Goal: Check status: Check status

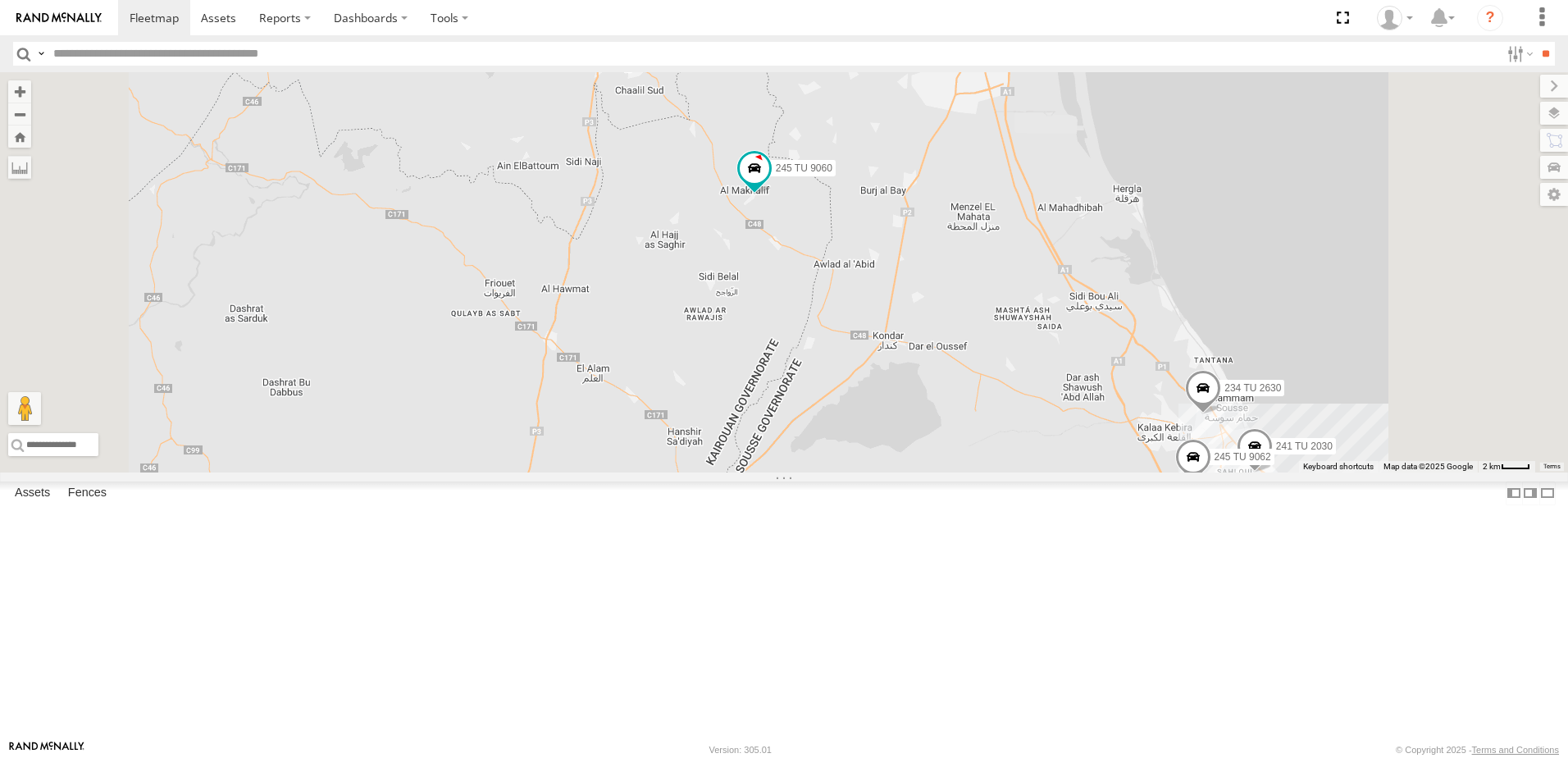
drag, startPoint x: 1021, startPoint y: 224, endPoint x: 1018, endPoint y: 388, distance: 164.0
click at [1018, 388] on div "245 TU 9060 245 TU 9058 245 TU 9066 247 TU 9971 245 TU 9064 241 TU 2030 234 TU …" at bounding box center [784, 272] width 1568 height 400
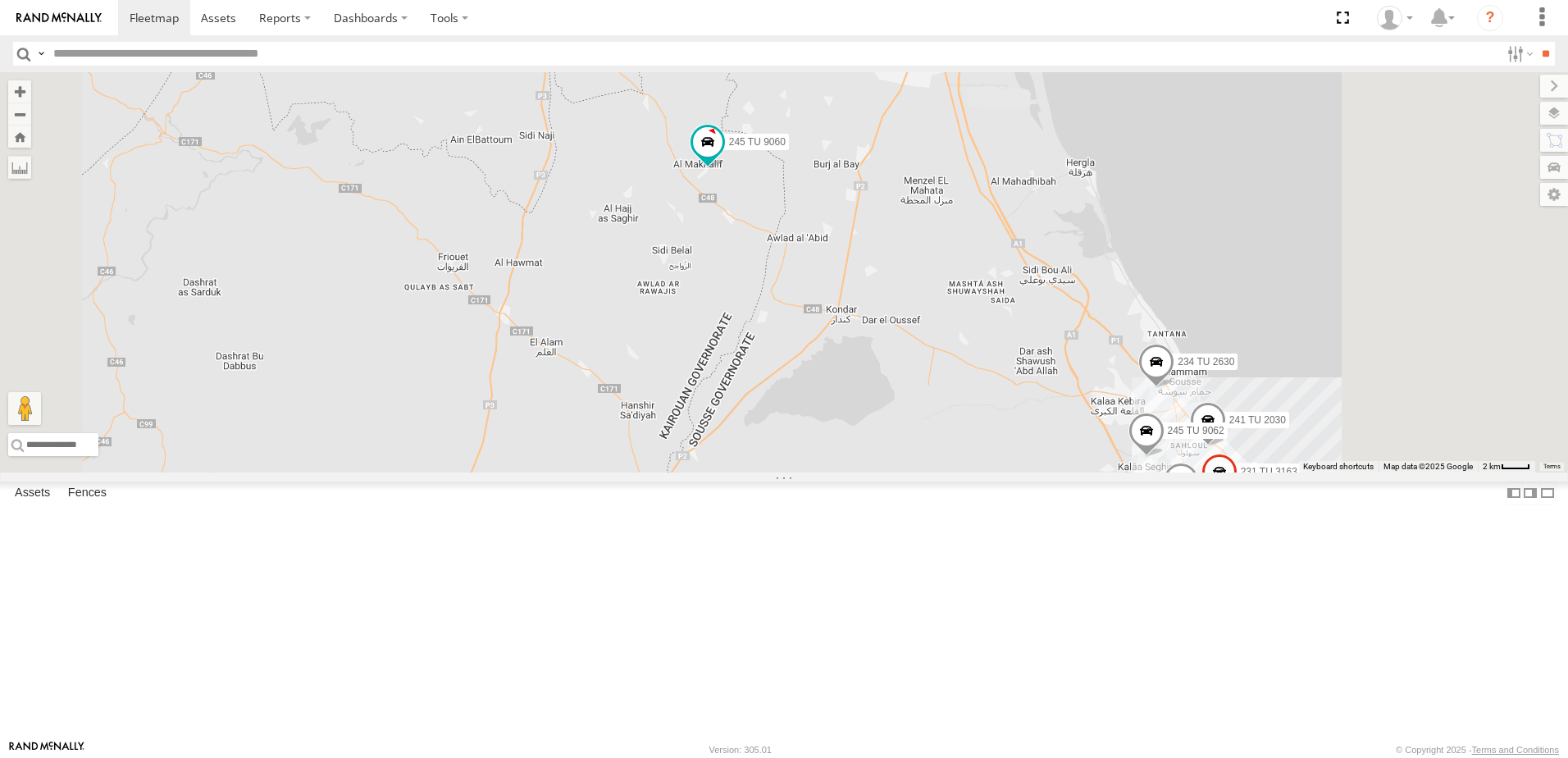
drag, startPoint x: 1042, startPoint y: 437, endPoint x: 920, endPoint y: 336, distance: 158.4
click at [920, 336] on div "245 TU 9060 245 TU 9058 245 TU 9066 247 TU 9971 245 TU 9064 241 TU 2030 234 TU …" at bounding box center [784, 272] width 1568 height 400
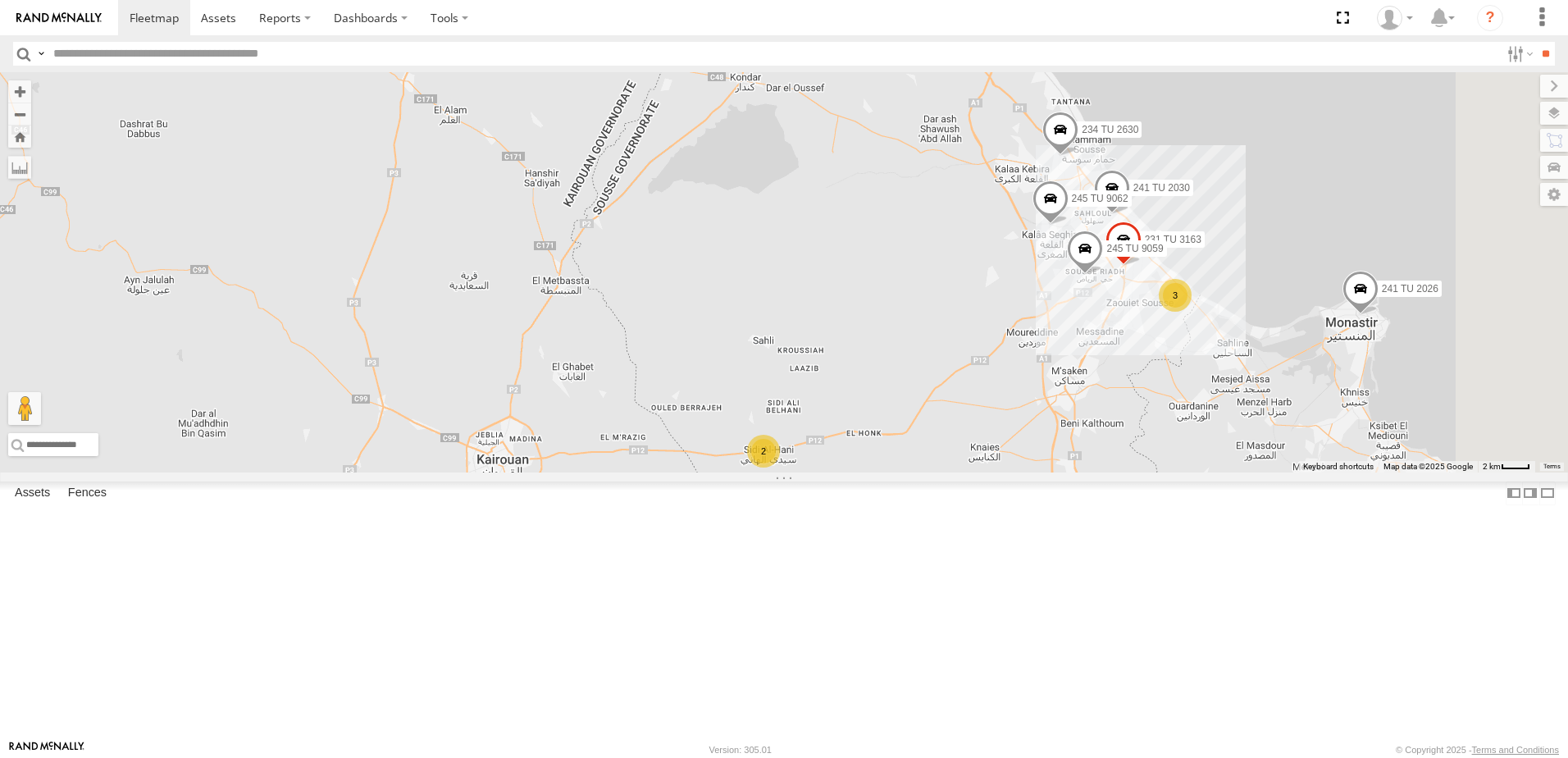
drag, startPoint x: 1004, startPoint y: 418, endPoint x: 995, endPoint y: 367, distance: 51.8
click at [995, 367] on div "245 TU 9060 245 TU 9058 245 TU 9066 247 TU 9971 245 TU 9064 241 TU 2030 234 TU …" at bounding box center [784, 272] width 1568 height 400
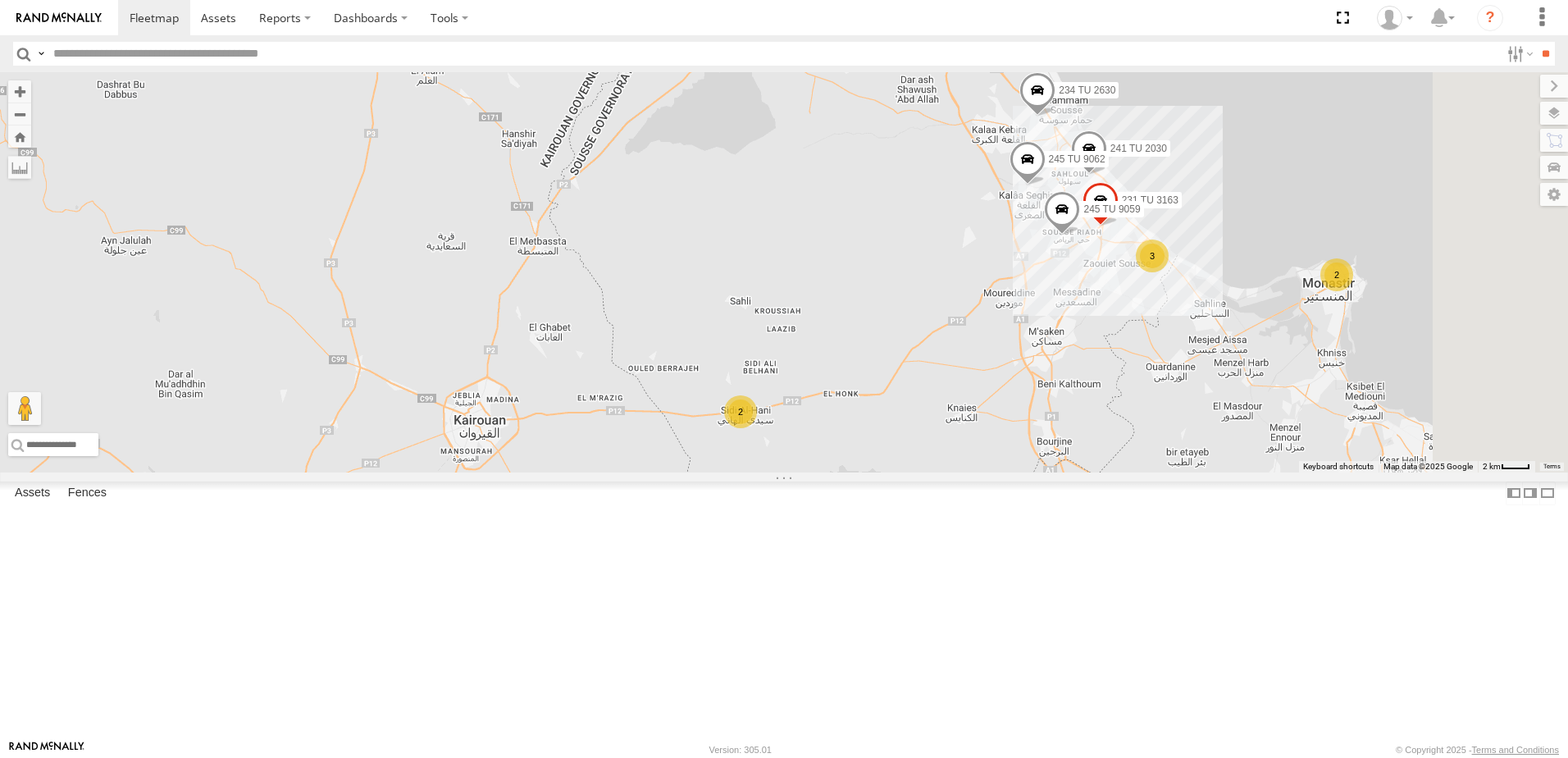
drag, startPoint x: 1072, startPoint y: 549, endPoint x: 937, endPoint y: 414, distance: 190.9
click at [937, 414] on div "245 TU 9060 245 TU 9058 245 TU 9066 247 TU 9971 245 TU 9064 241 TU 2030 234 TU …" at bounding box center [784, 272] width 1568 height 400
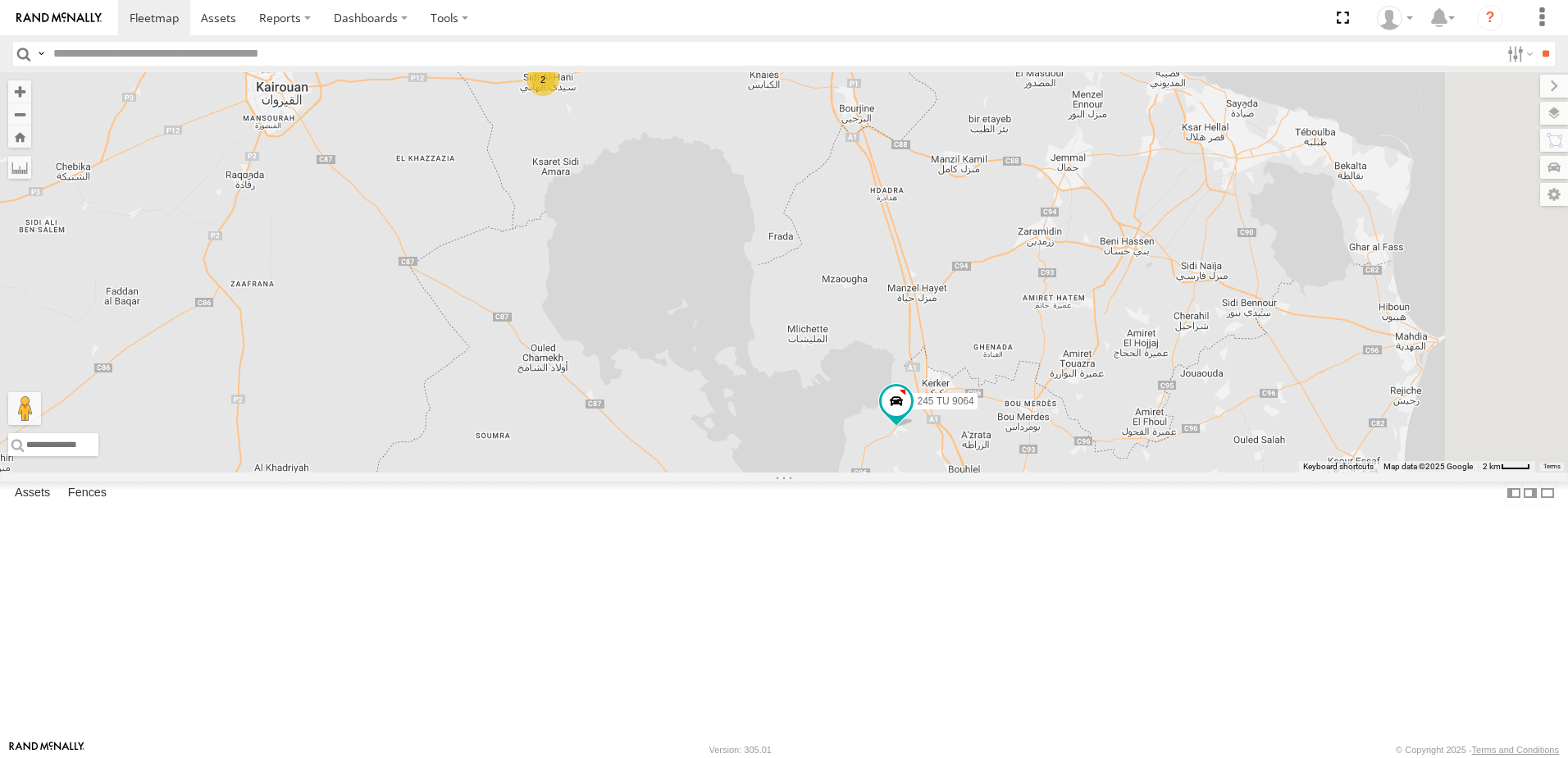
drag, startPoint x: 1221, startPoint y: 616, endPoint x: 1203, endPoint y: 442, distance: 174.9
click at [1203, 442] on div "245 TU 9060 245 TU 9058 245 TU 9066 247 TU 9971 245 TU 9064 241 TU 2030 234 TU …" at bounding box center [784, 272] width 1568 height 400
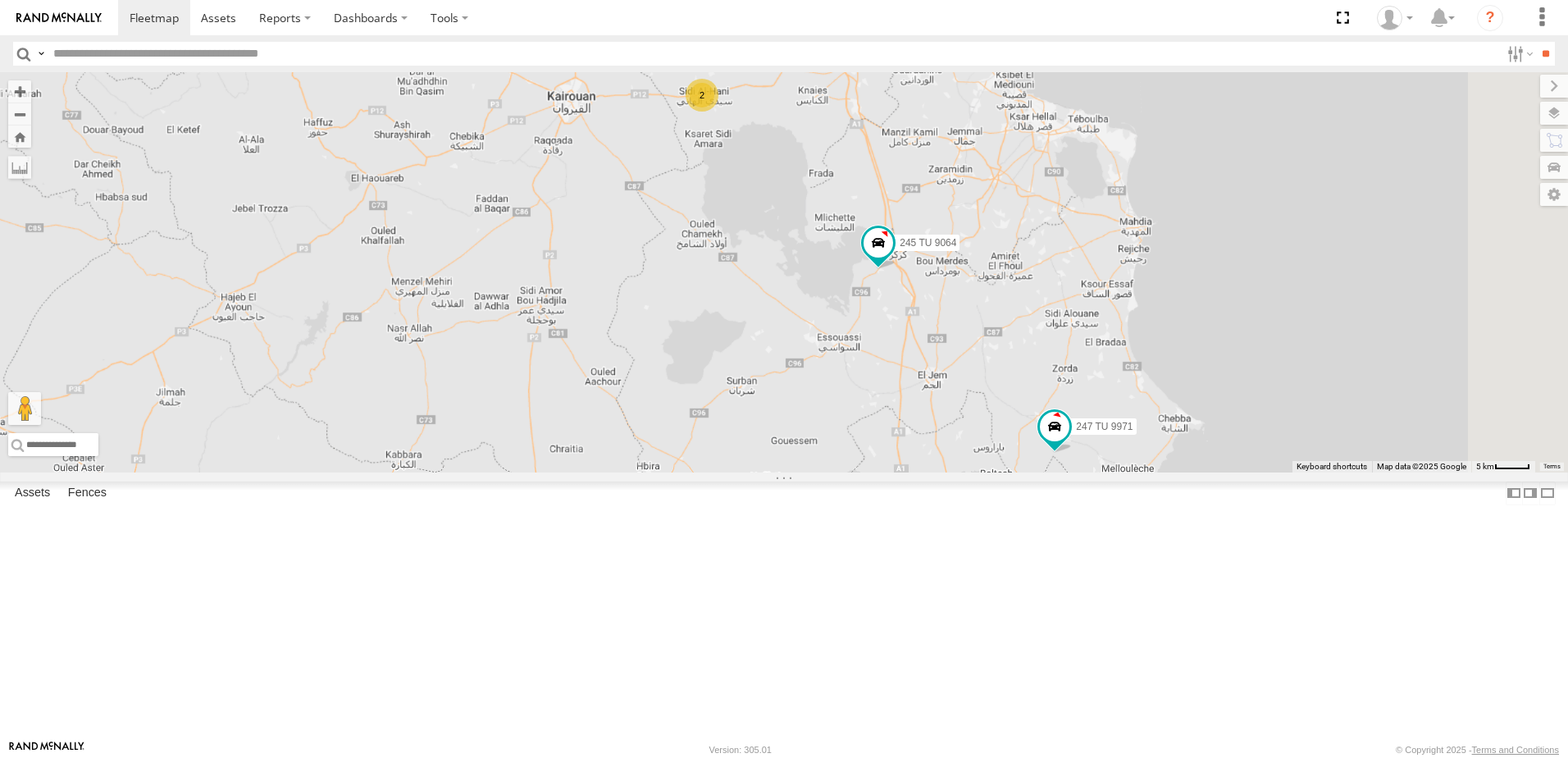
drag, startPoint x: 1174, startPoint y: 615, endPoint x: 1124, endPoint y: 450, distance: 172.4
click at [1124, 450] on div "245 TU 9060 245 TU 9058 245 TU 9066 247 TU 9971 245 TU 9064 241 TU 2030 234 TU …" at bounding box center [784, 272] width 1568 height 400
click at [1073, 451] on span at bounding box center [1055, 430] width 36 height 45
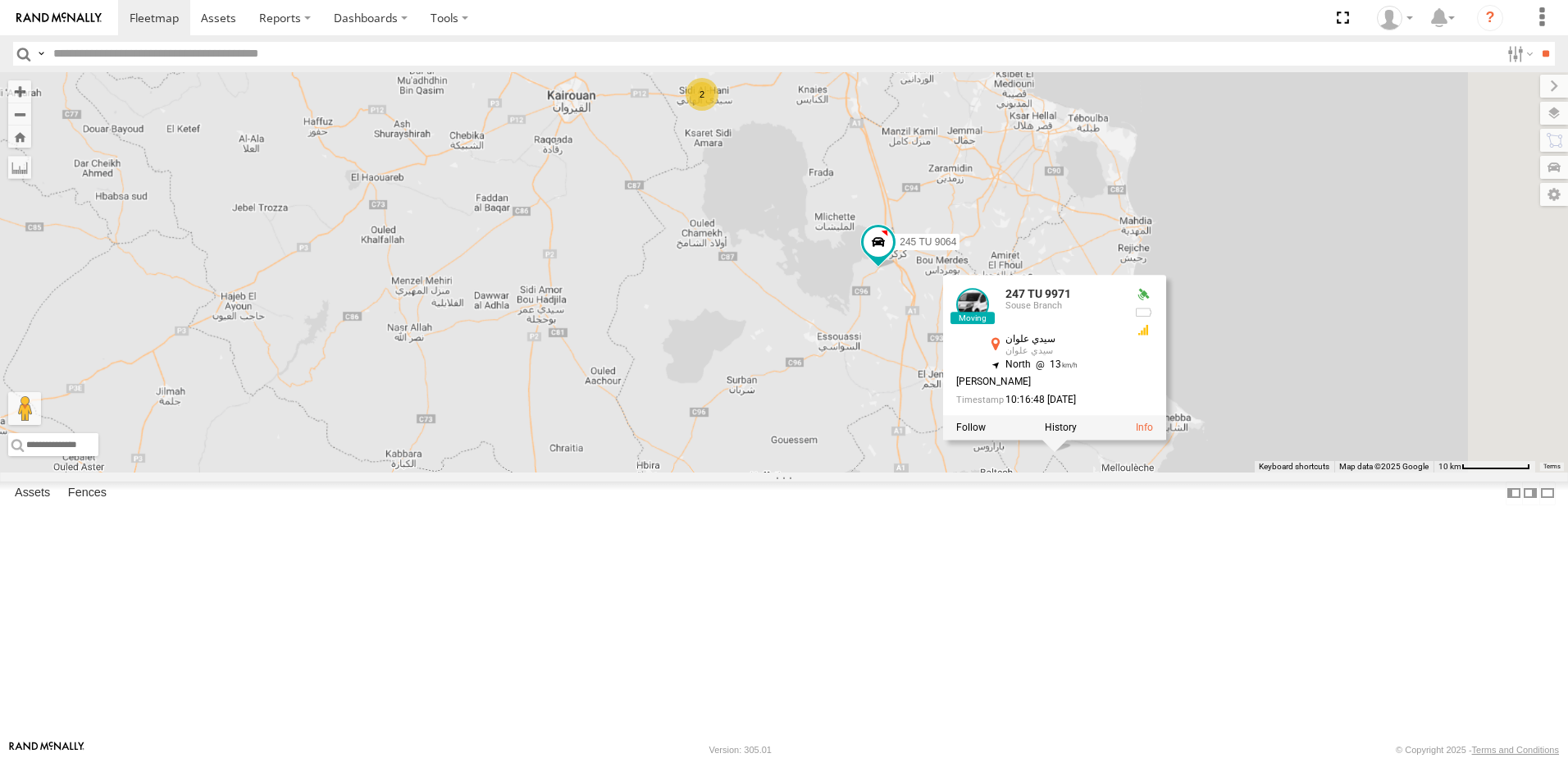
click at [1037, 472] on div "245 TU 9060 245 TU 9058 245 TU 9066 247 TU 9971 245 TU 9064 241 TU 2030 234 TU …" at bounding box center [784, 272] width 1568 height 400
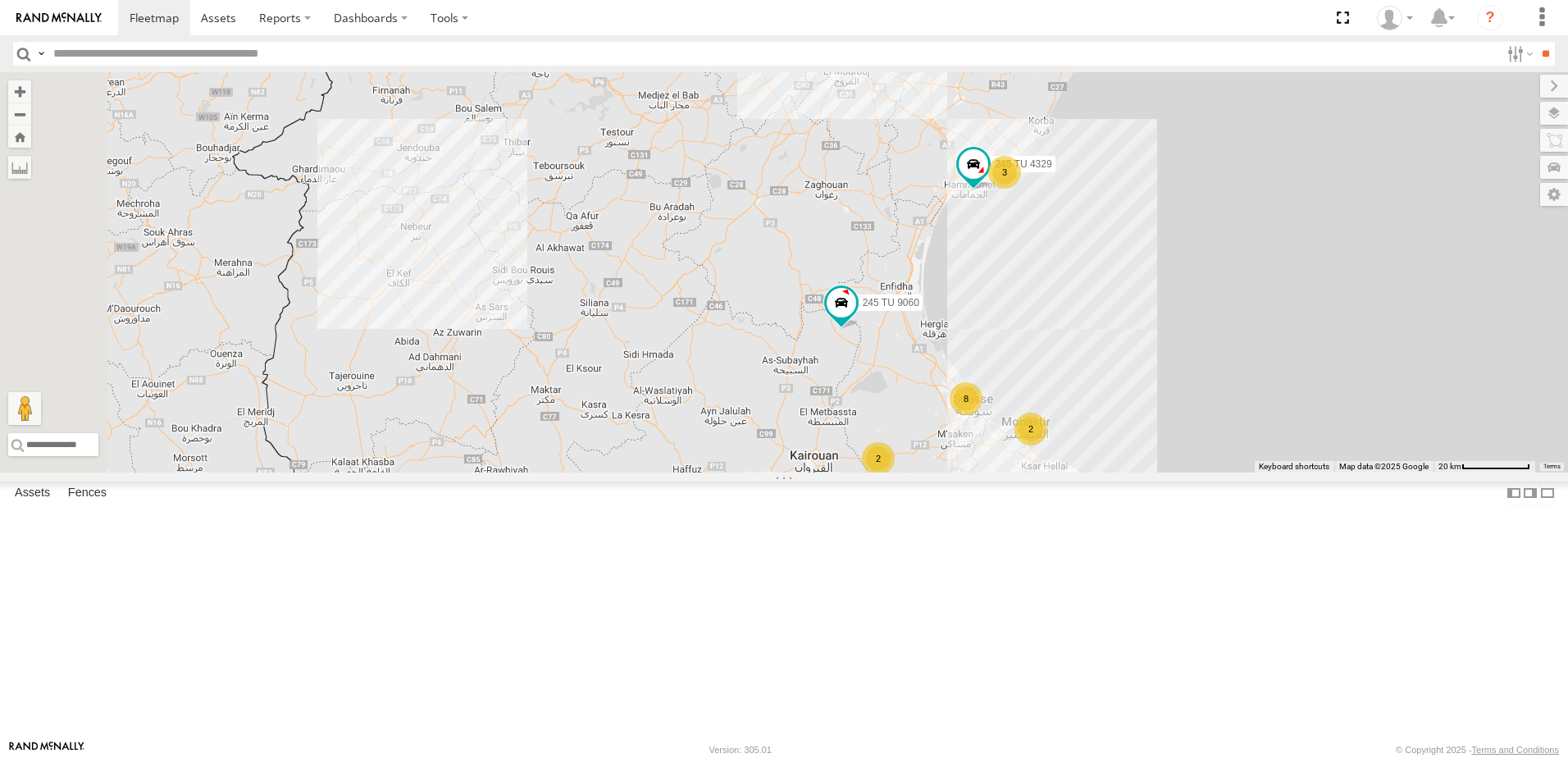
drag, startPoint x: 1154, startPoint y: 445, endPoint x: 1161, endPoint y: 620, distance: 175.1
click at [1161, 472] on div "245 TU 9060 245 TU 9058 245 TU 9066 247 TU 9971 245 TU 9064 8 3 6 2 2 245 TU 43…" at bounding box center [784, 272] width 1568 height 400
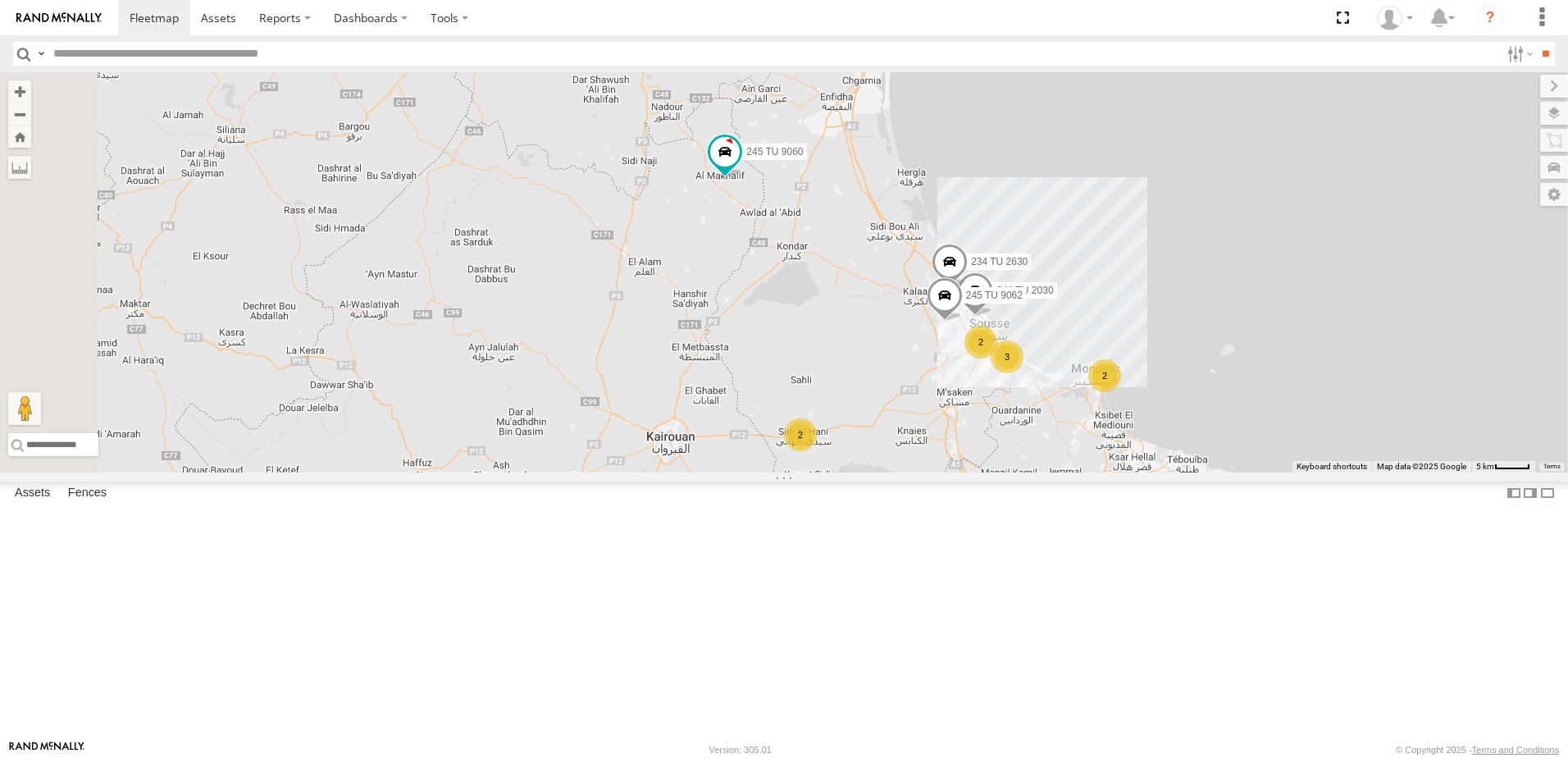
click at [817, 451] on div "2" at bounding box center [800, 435] width 33 height 33
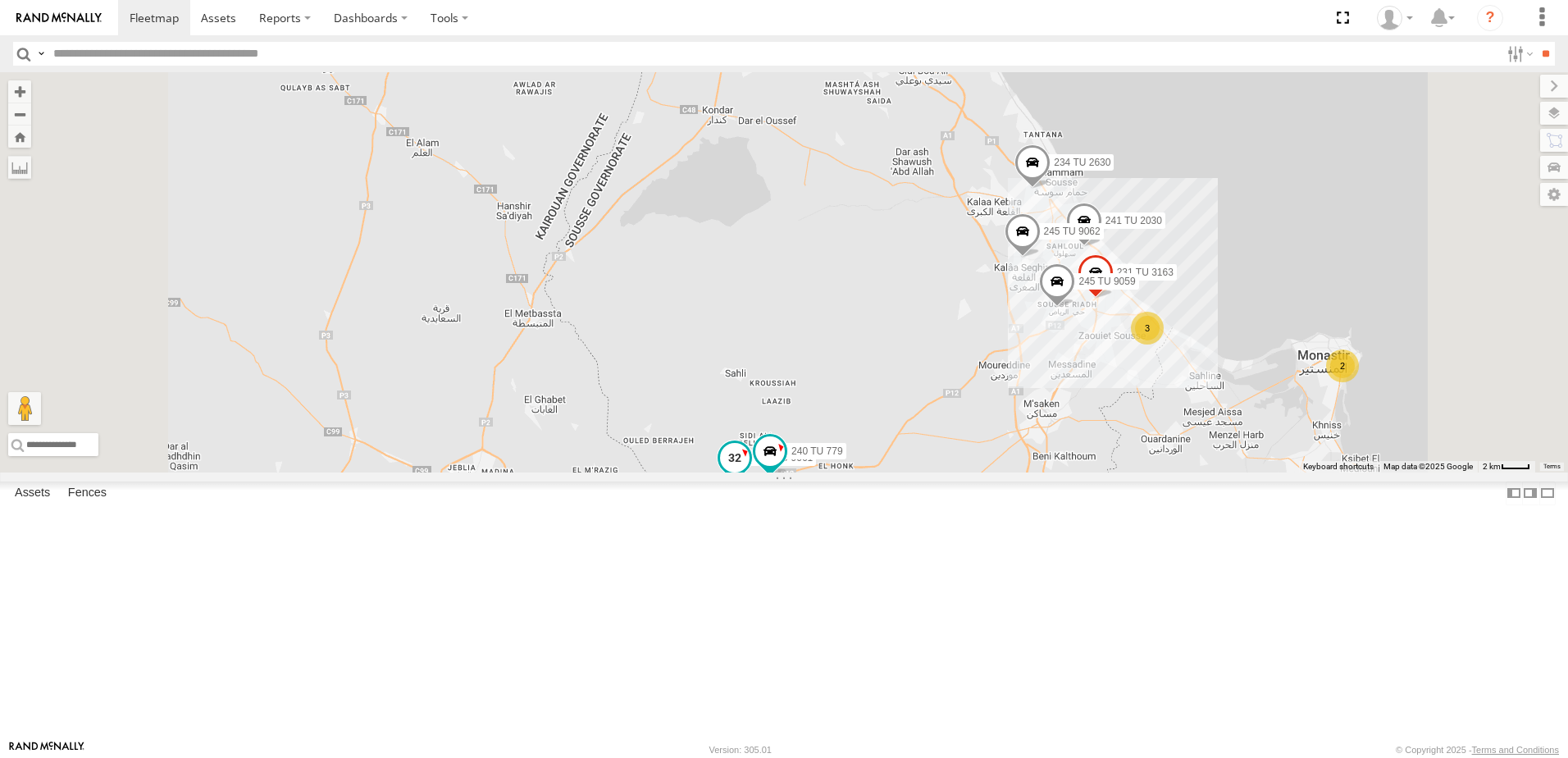
click at [750, 472] on span at bounding box center [735, 457] width 30 height 30
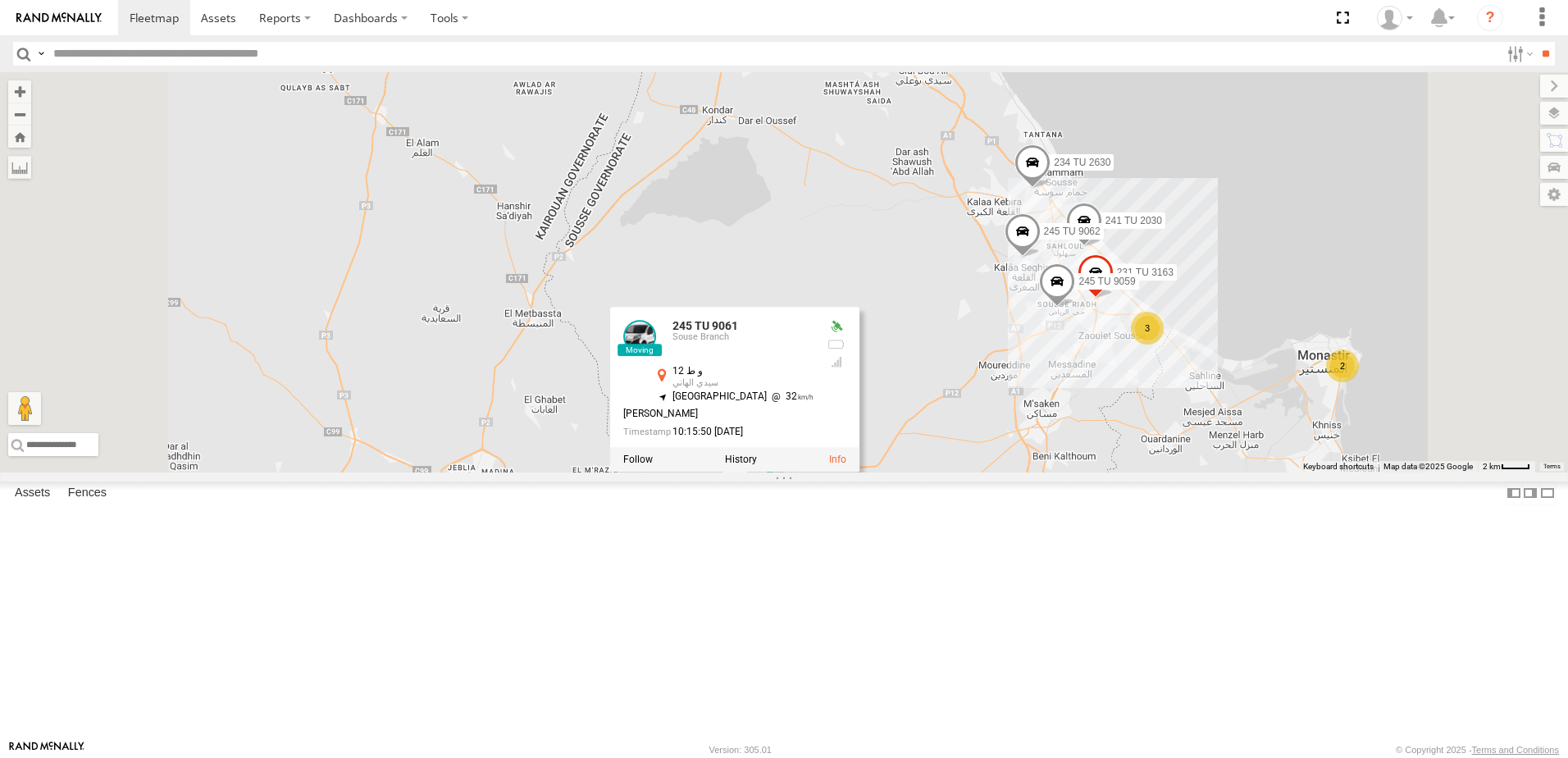
click at [1110, 472] on div "245 TU 9060 245 TU 9058 245 TU 9066 247 TU 9971 245 TU 9064 245 TU 4329 241 TU …" at bounding box center [784, 272] width 1568 height 400
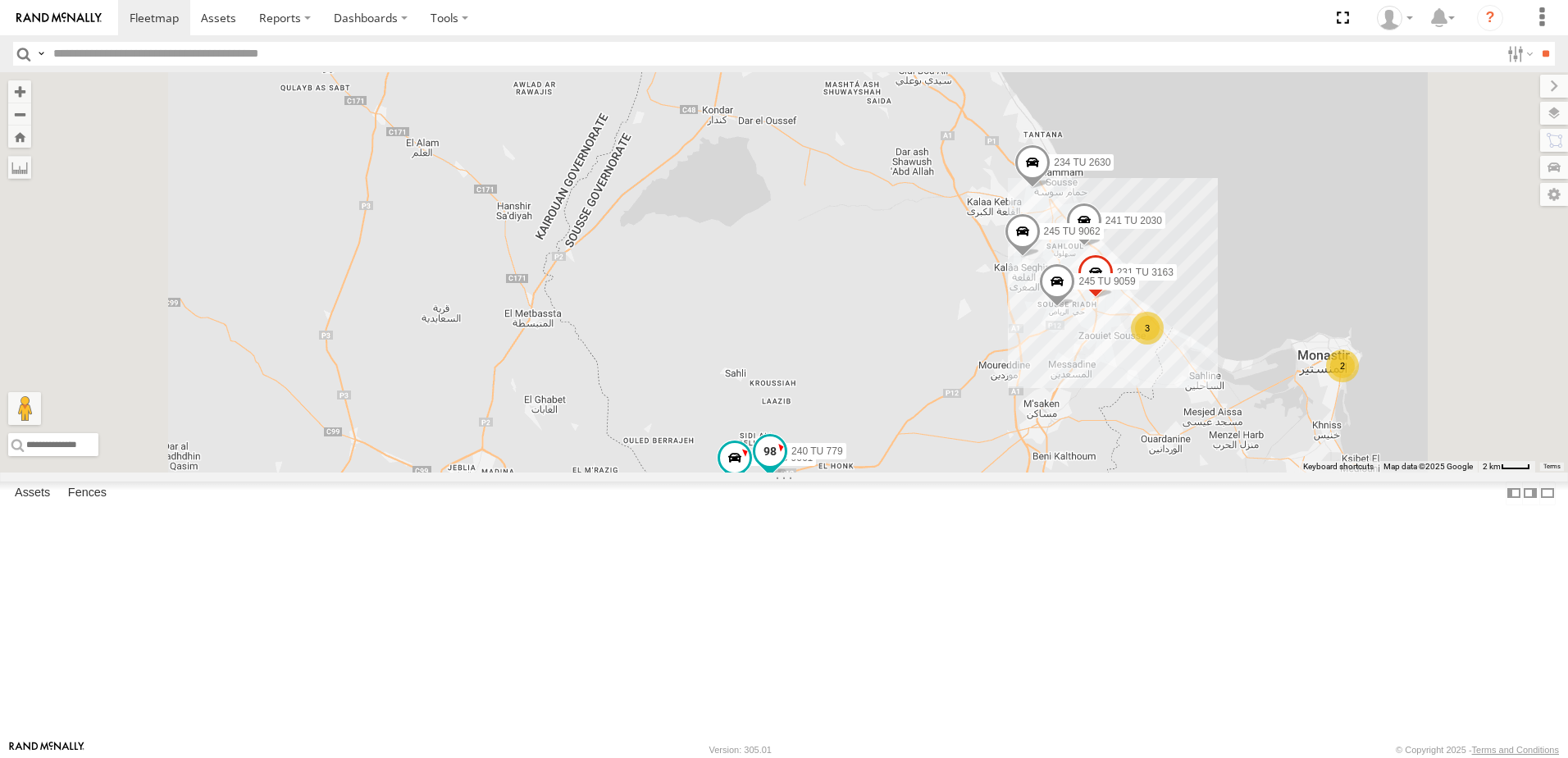
click at [785, 466] on span at bounding box center [770, 451] width 30 height 30
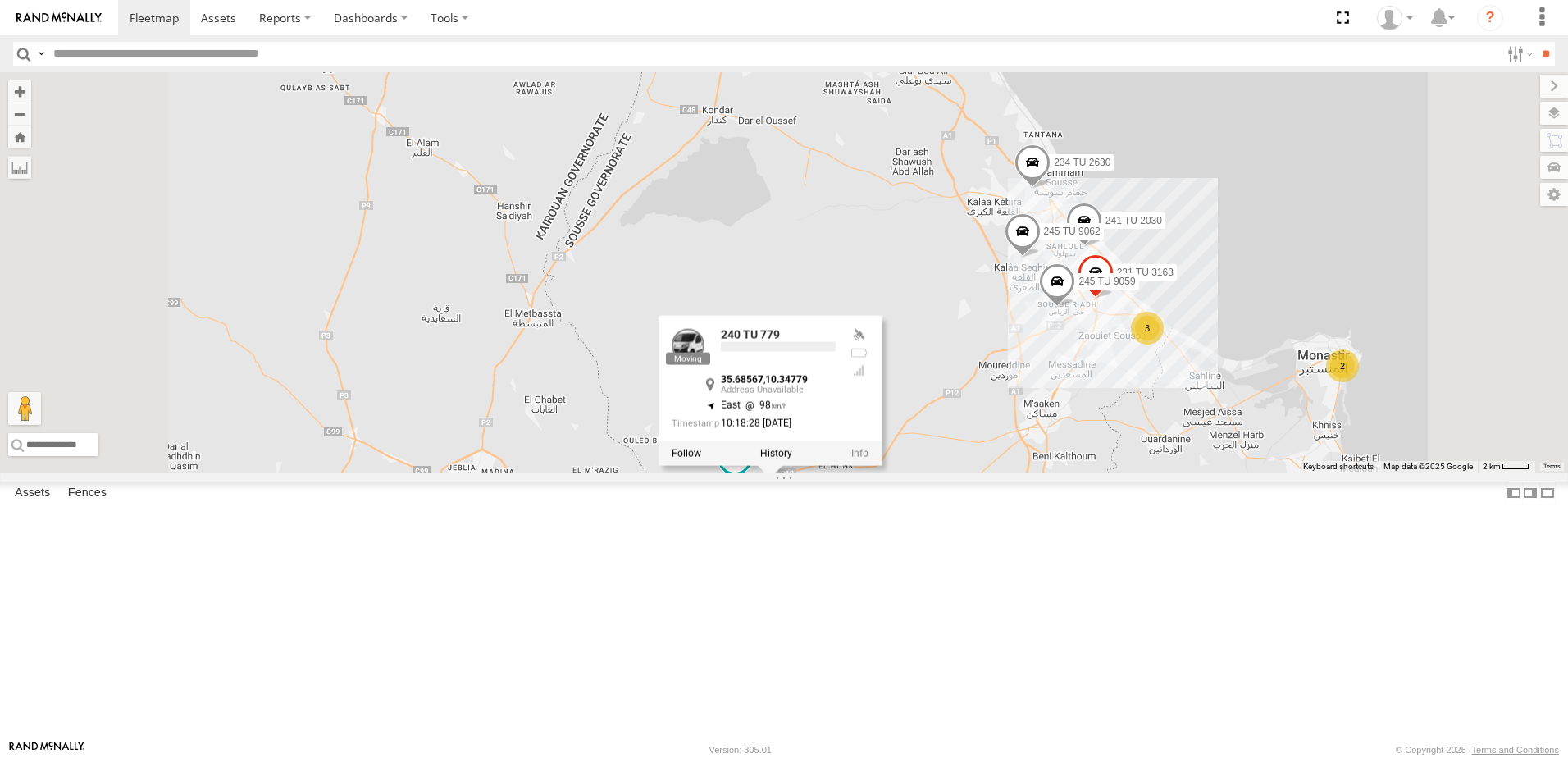
click at [1033, 472] on div "245 TU 9060 245 TU 9058 245 TU 9066 247 TU 9971 245 TU 9064 245 TU 4329 241 TU …" at bounding box center [784, 272] width 1568 height 400
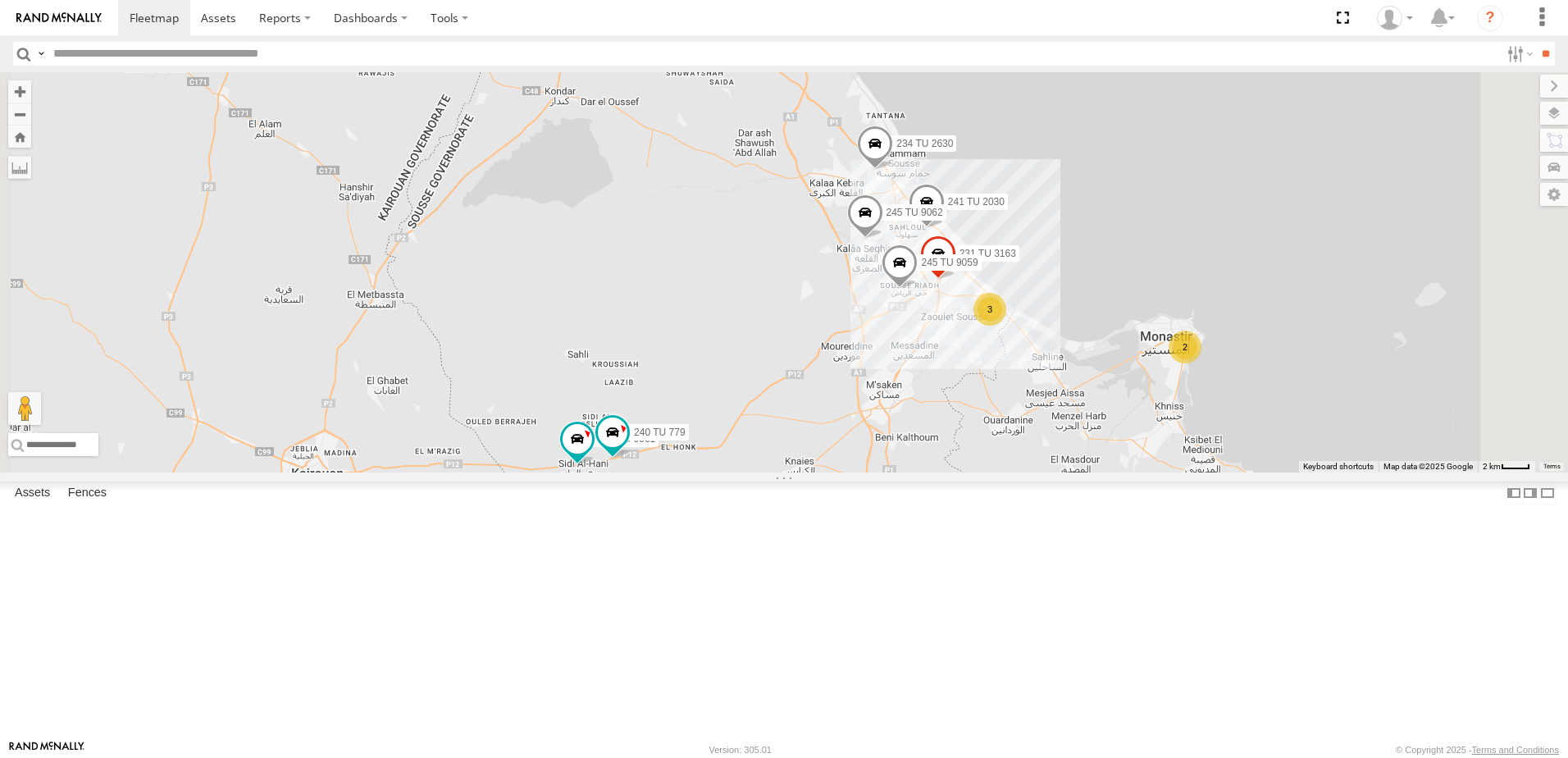
drag, startPoint x: 1241, startPoint y: 466, endPoint x: 1185, endPoint y: 438, distance: 62.6
click at [1006, 325] on div "3" at bounding box center [989, 309] width 33 height 33
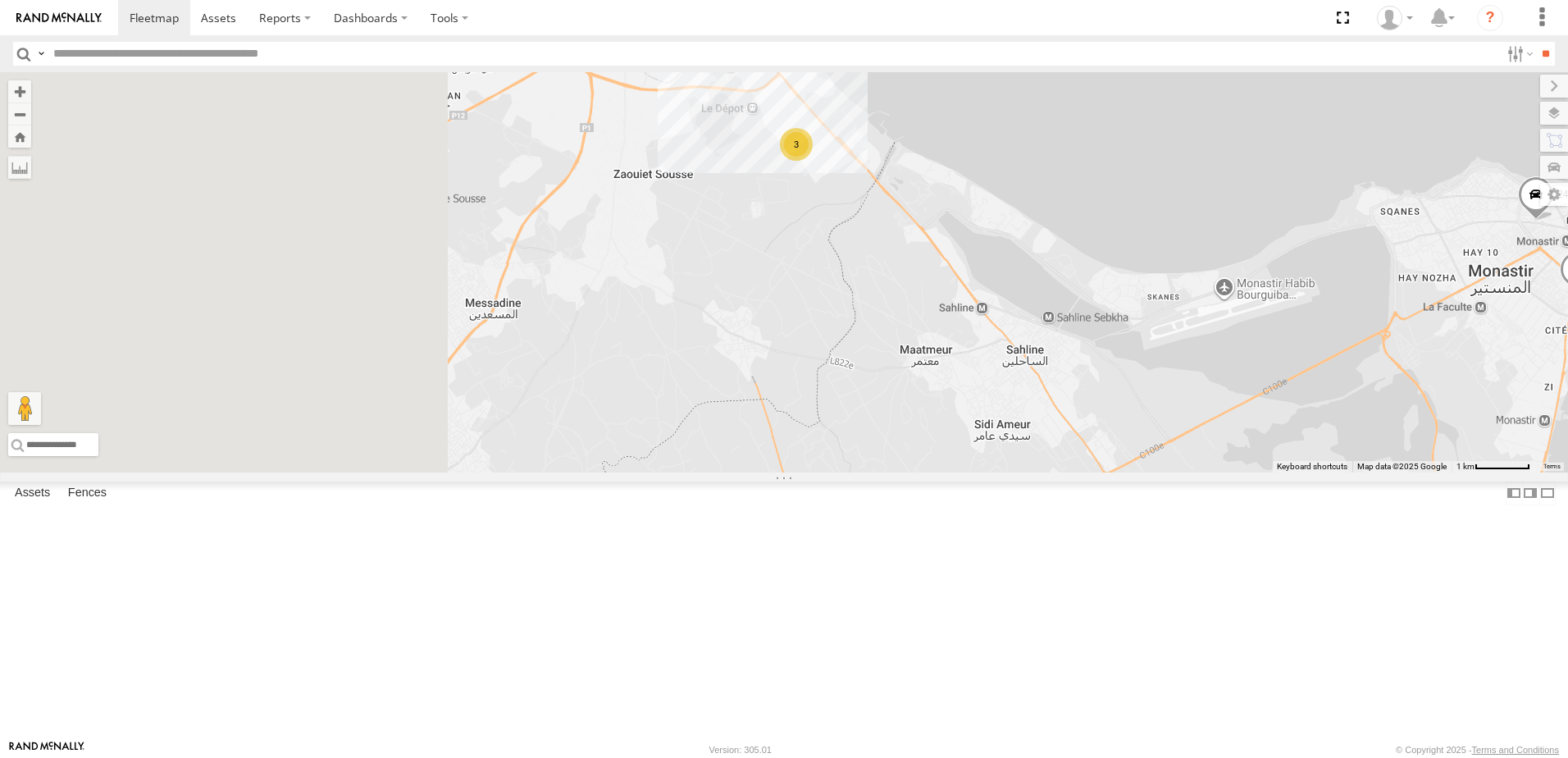
drag, startPoint x: 756, startPoint y: 453, endPoint x: 1260, endPoint y: 472, distance: 504.4
click at [1260, 472] on div "245 TU 9060 245 TU 9058 245 TU 9066 247 TU 9971 245 TU 9064 245 TU 4329 241 TU …" at bounding box center [784, 272] width 1568 height 400
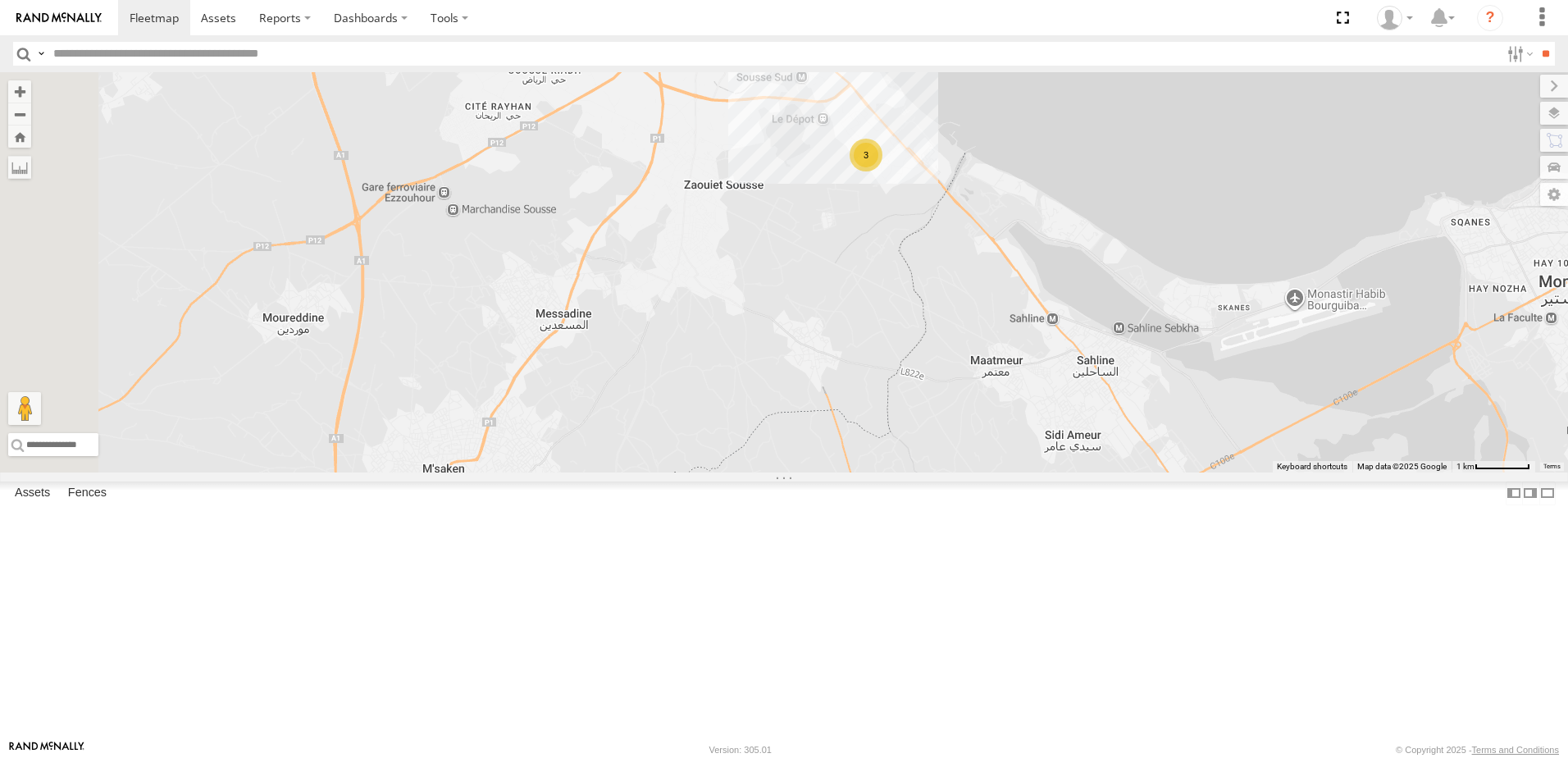
drag, startPoint x: 872, startPoint y: 261, endPoint x: 979, endPoint y: 492, distance: 254.6
click at [979, 472] on div "245 TU 9060 245 TU 9058 245 TU 9066 247 TU 9971 245 TU 9064 245 TU 4329 241 TU …" at bounding box center [784, 272] width 1568 height 400
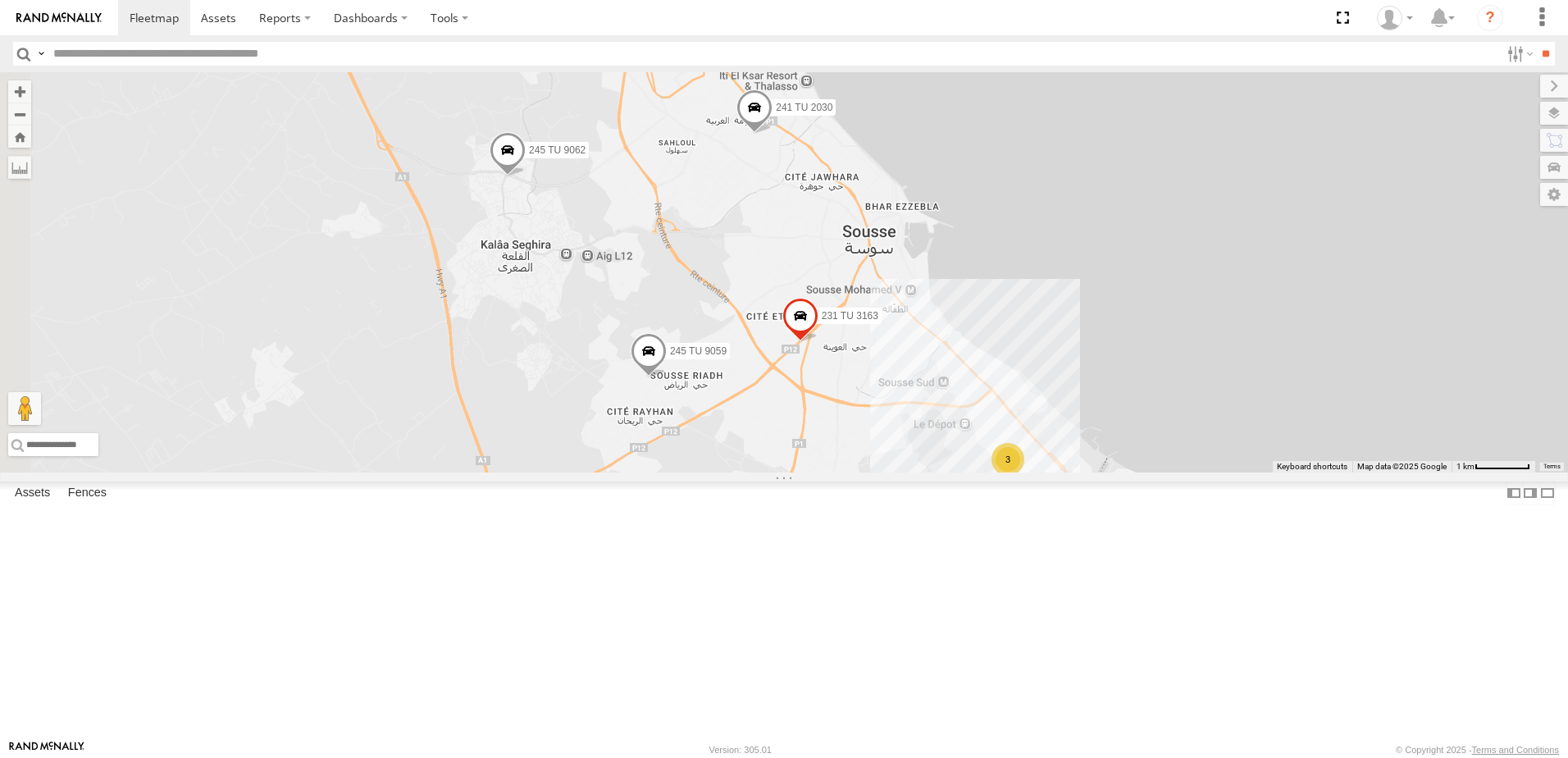
drag, startPoint x: 769, startPoint y: 316, endPoint x: 787, endPoint y: 381, distance: 67.4
click at [787, 381] on div "245 TU 9060 245 TU 9058 245 TU 9066 247 TU 9971 245 TU 9064 245 TU 4329 241 TU …" at bounding box center [784, 272] width 1568 height 400
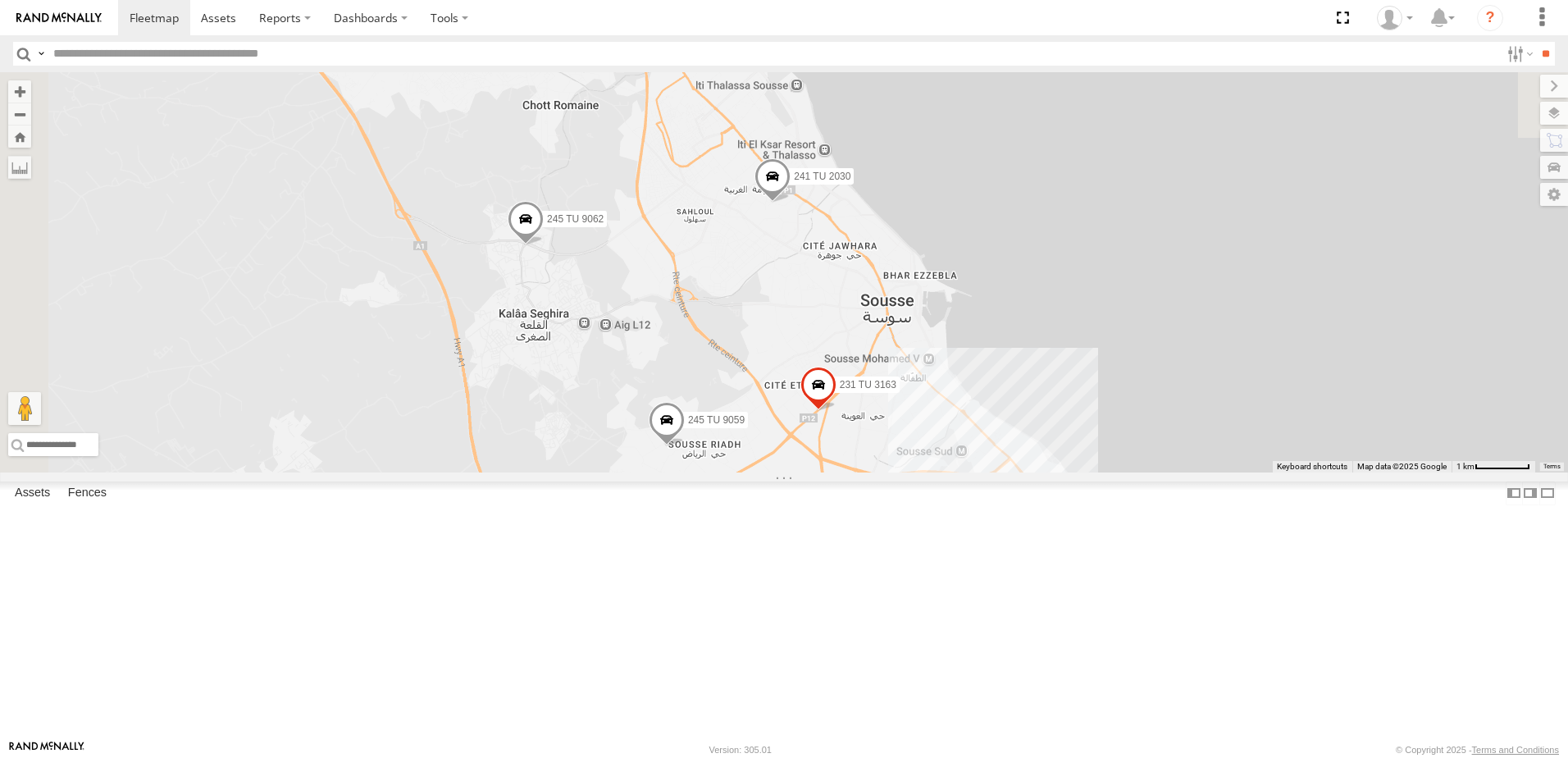
click at [544, 246] on span at bounding box center [526, 223] width 36 height 45
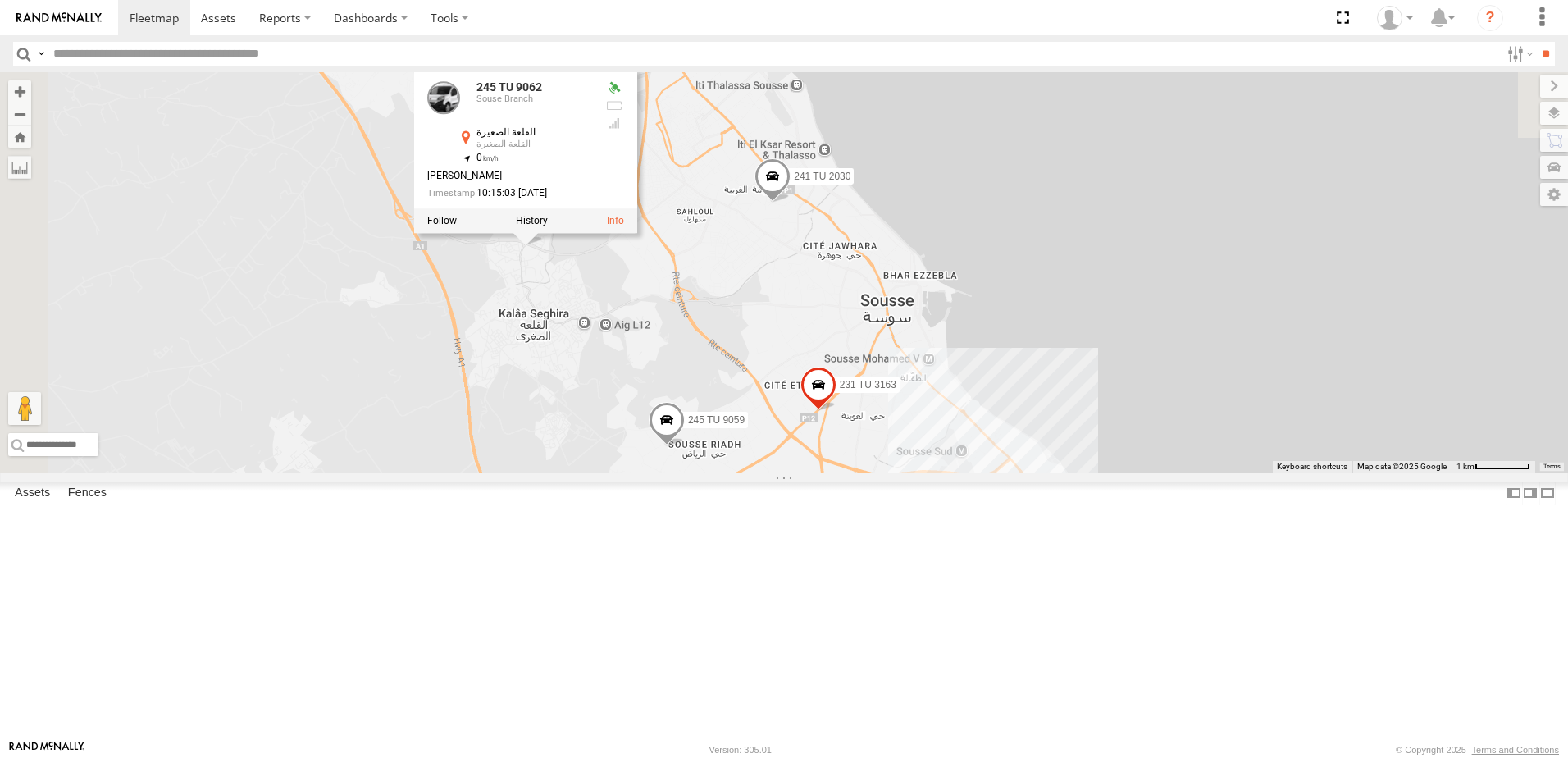
click at [866, 399] on div "245 TU 9060 245 TU 9058 245 TU 9066 247 TU 9971 245 TU 9064 245 TU 4329 241 TU …" at bounding box center [784, 272] width 1568 height 400
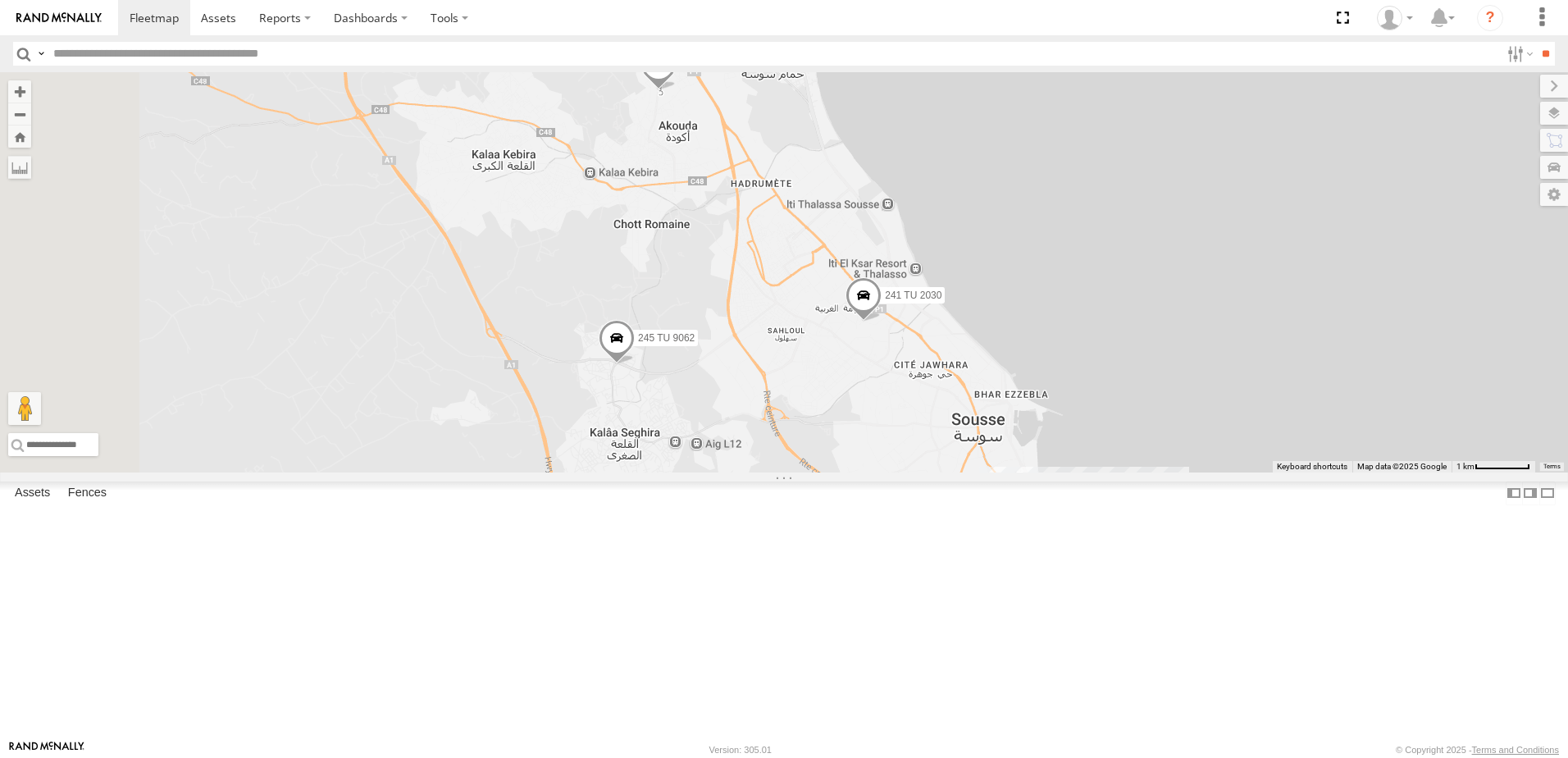
drag, startPoint x: 974, startPoint y: 459, endPoint x: 1006, endPoint y: 498, distance: 50.4
click at [1006, 472] on div "245 TU 9060 245 TU 9058 245 TU 9066 247 TU 9971 245 TU 9064 245 TU 4329 241 TU …" at bounding box center [784, 272] width 1568 height 400
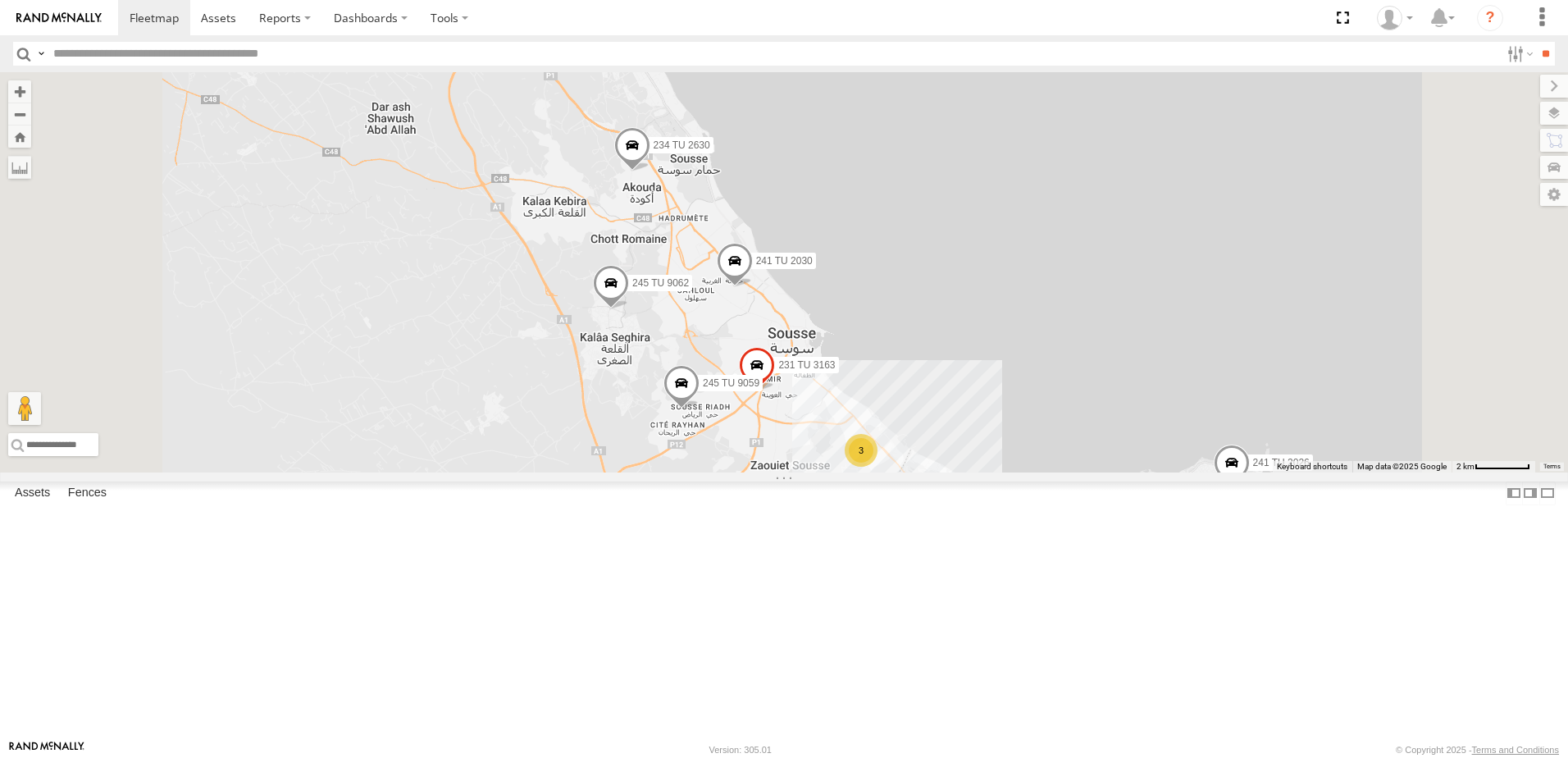
click at [753, 288] on span at bounding box center [734, 265] width 36 height 45
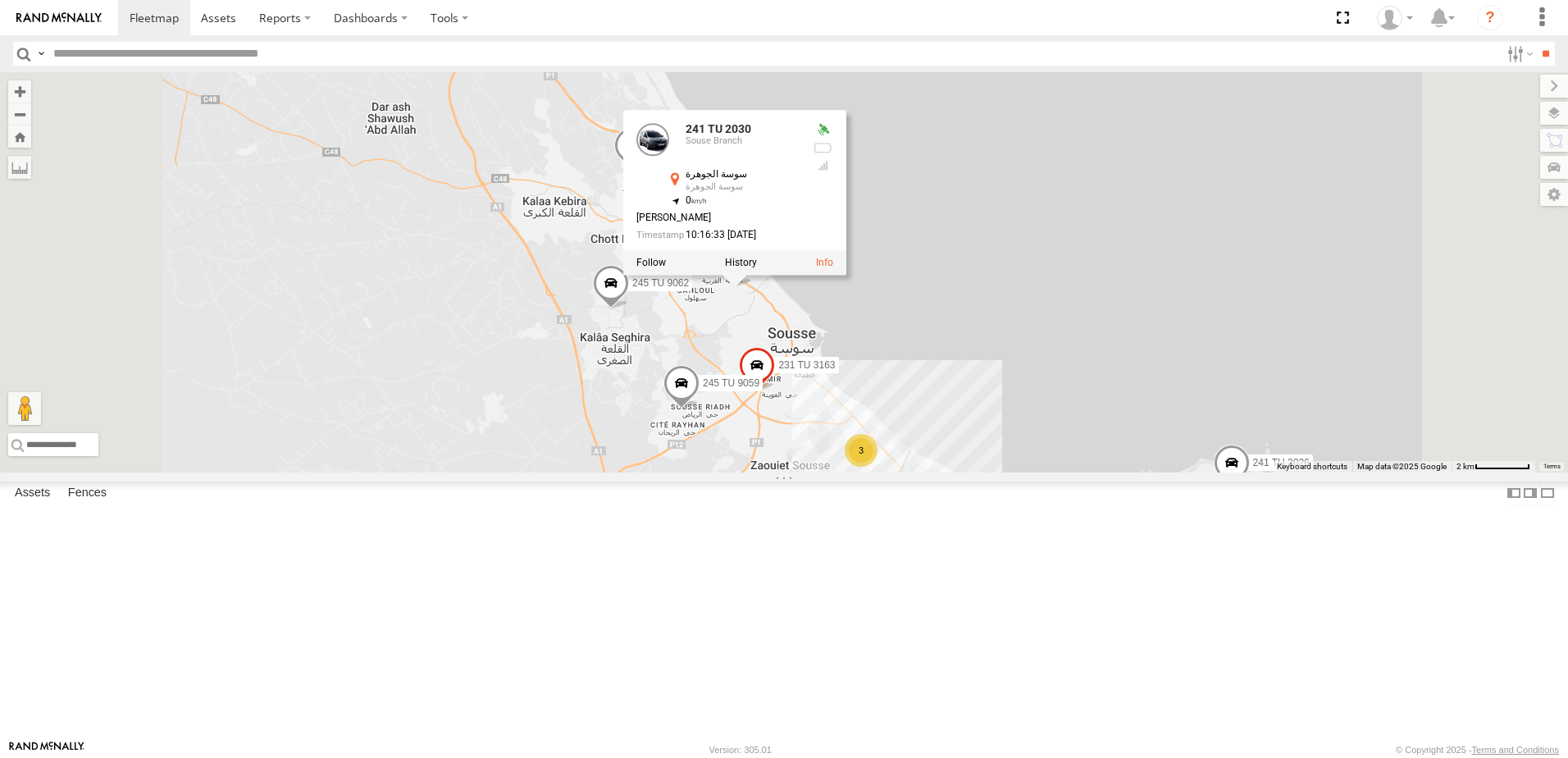
click at [638, 357] on div "245 TU 9060 245 TU 9058 245 TU 9066 247 TU 9971 245 TU 9064 245 TU 4329 241 TU …" at bounding box center [784, 272] width 1568 height 400
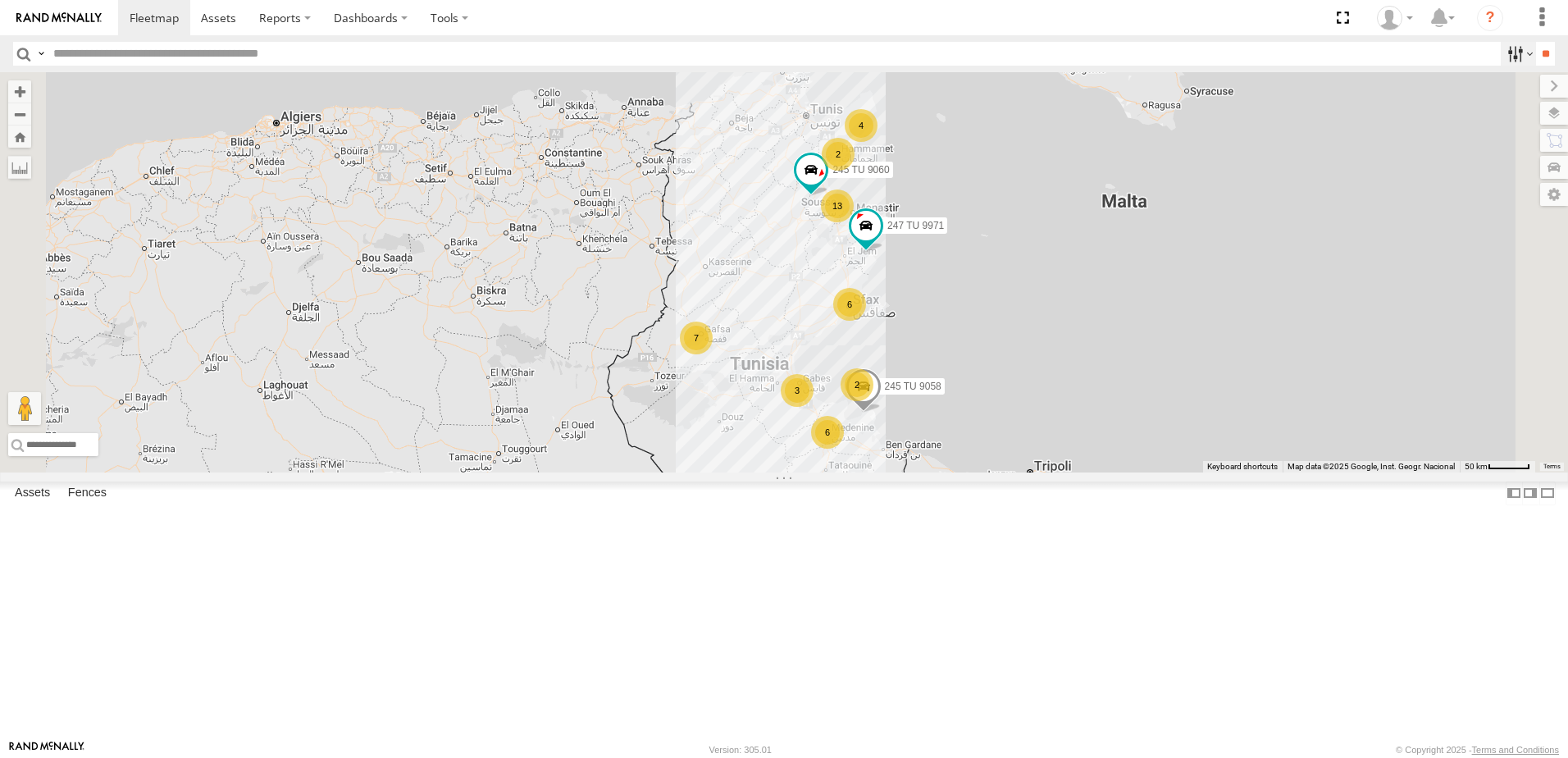
drag, startPoint x: 1544, startPoint y: 61, endPoint x: 1513, endPoint y: 60, distance: 31.0
click at [1543, 61] on input "**" at bounding box center [1545, 54] width 19 height 24
click at [1511, 59] on label at bounding box center [1519, 54] width 36 height 24
click at [0, 0] on span "Souse Branch" at bounding box center [0, 0] width 0 height 0
click at [1542, 60] on input "**" at bounding box center [1545, 54] width 19 height 24
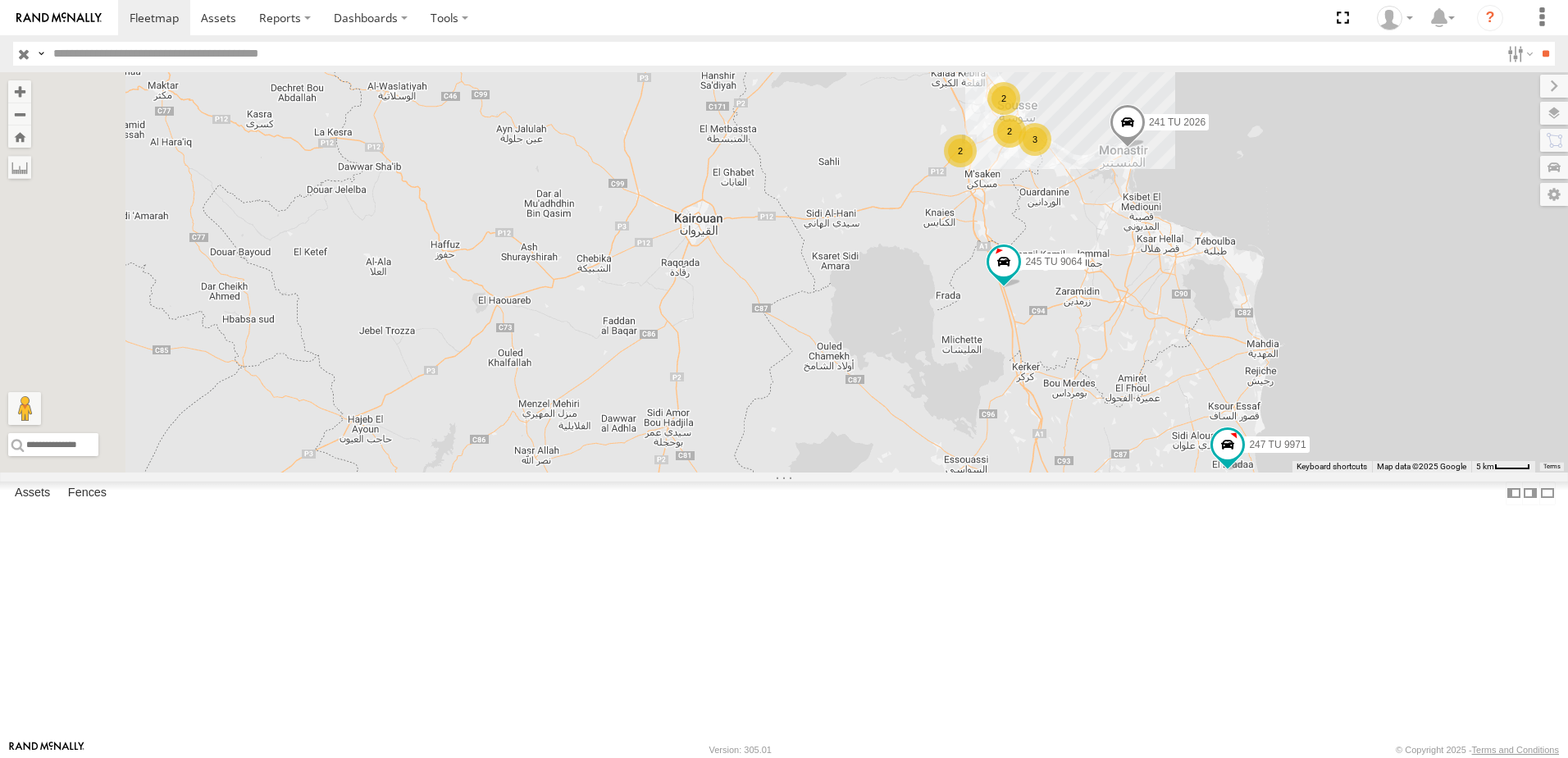
drag, startPoint x: 728, startPoint y: 410, endPoint x: 937, endPoint y: 394, distance: 209.6
click at [937, 394] on div "245 TU 9060 247 TU 9971 2 241 TU 2026 2 3 2 245 TU 9064" at bounding box center [784, 272] width 1568 height 400
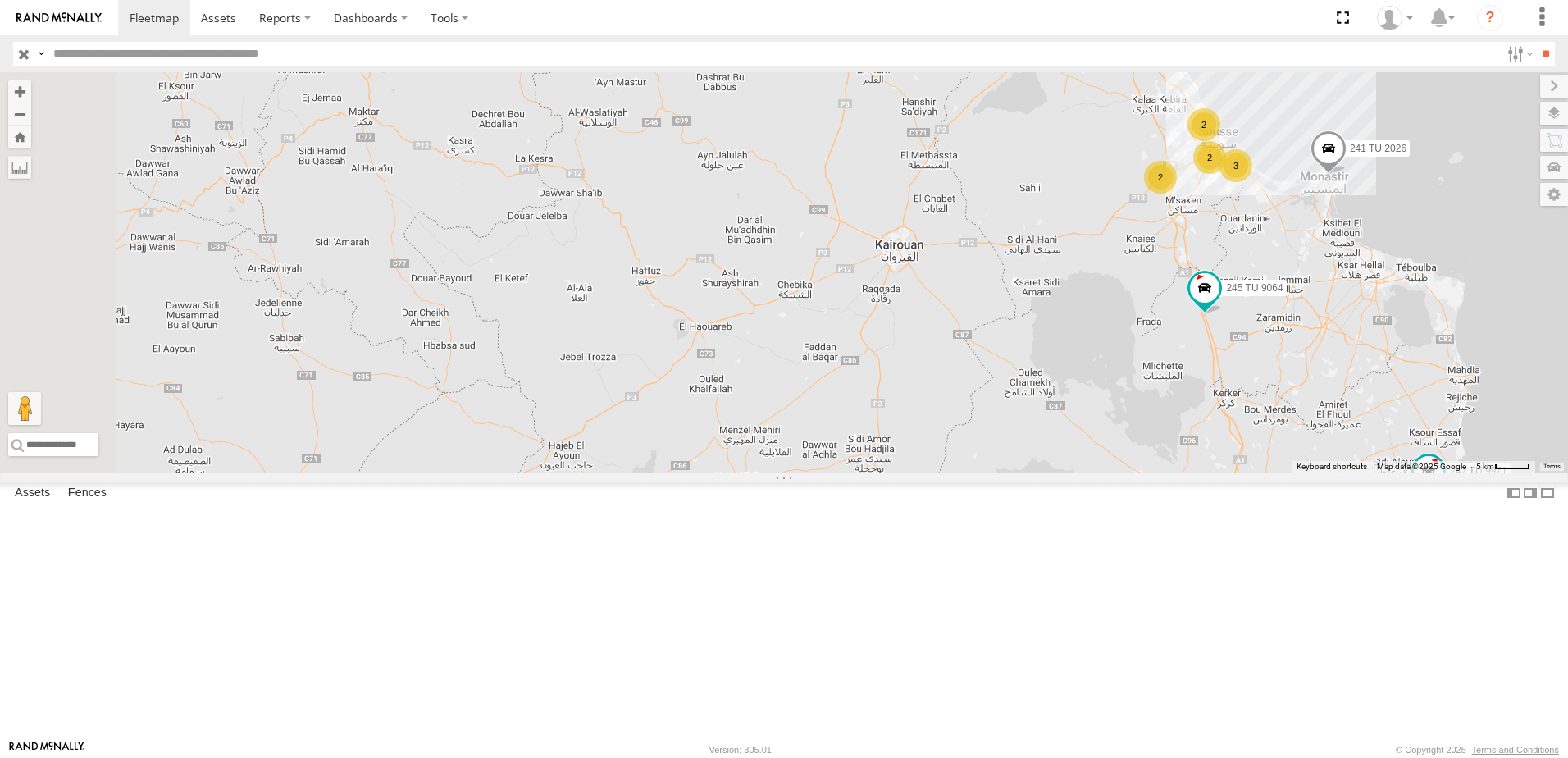
drag, startPoint x: 828, startPoint y: 364, endPoint x: 1057, endPoint y: 391, distance: 230.6
click at [1057, 391] on div "245 TU 9060 247 TU 9971 2 241 TU 2026 2 3 2 245 TU 9064" at bounding box center [784, 272] width 1568 height 400
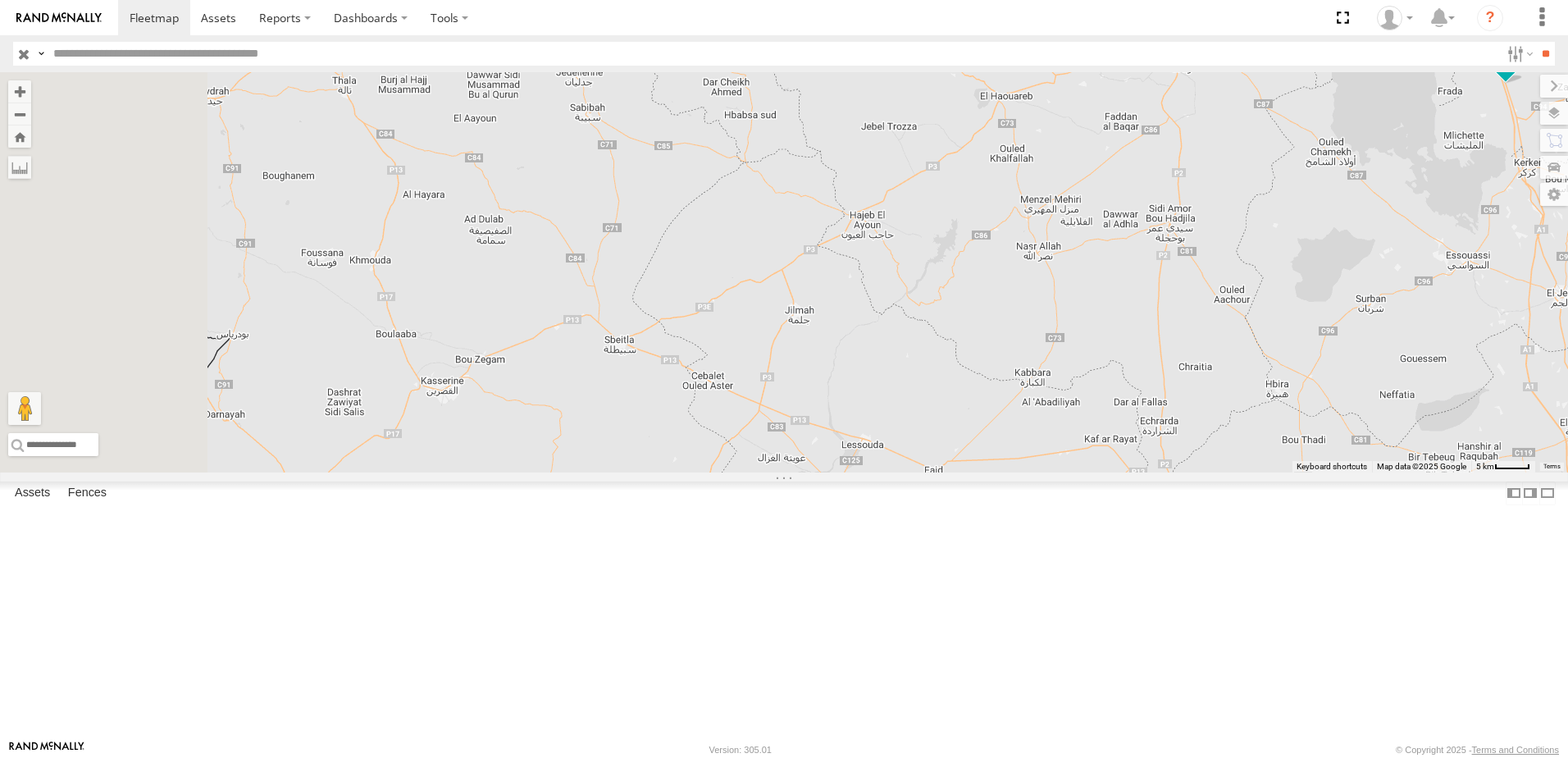
drag, startPoint x: 970, startPoint y: 390, endPoint x: 1176, endPoint y: 143, distance: 321.6
click at [1176, 143] on div "245 TU 9060 247 TU 9971 2 241 TU 2026 2 3 2 245 TU 9064" at bounding box center [784, 272] width 1568 height 400
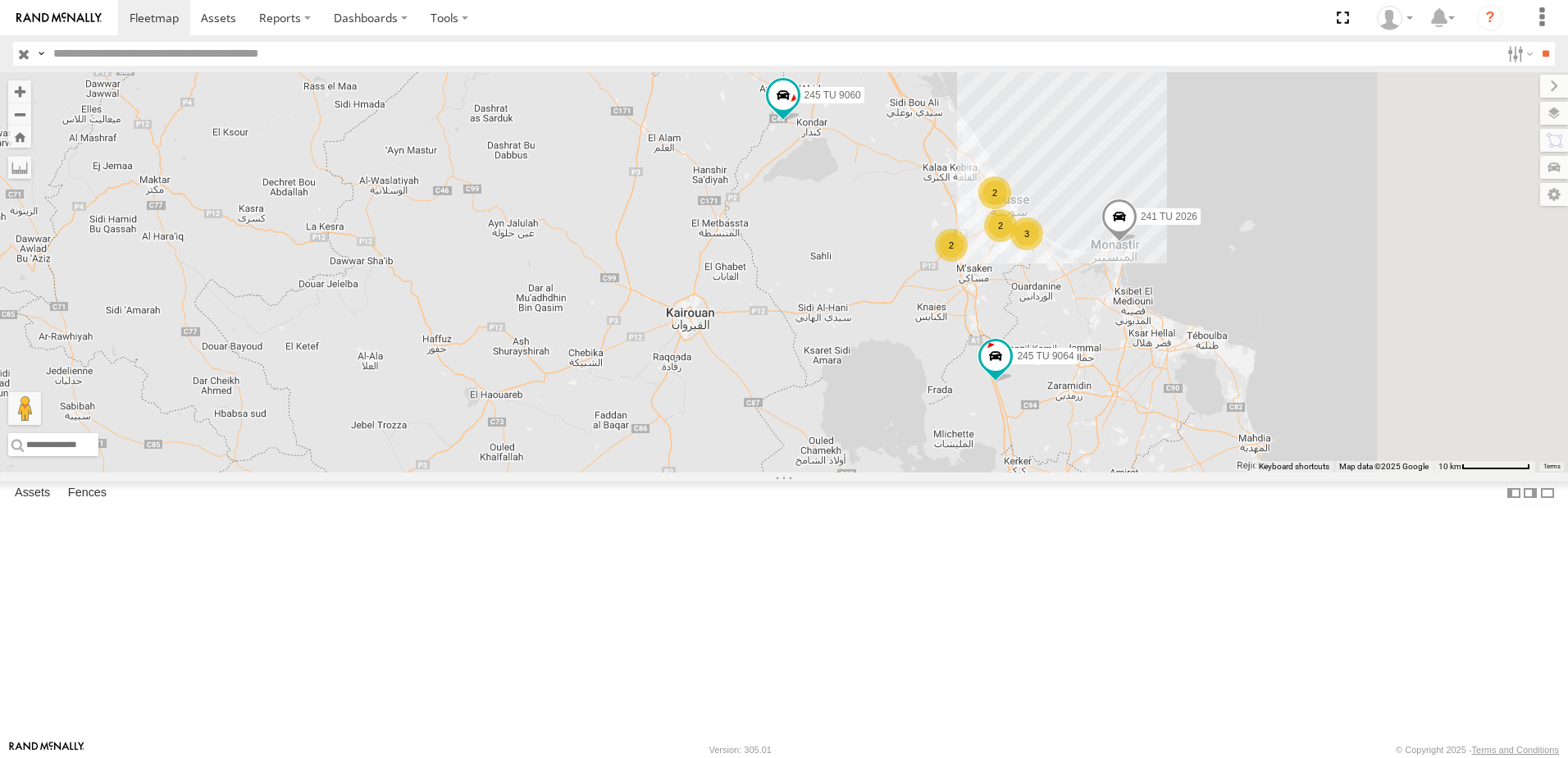
drag, startPoint x: 980, startPoint y: 281, endPoint x: 698, endPoint y: 442, distance: 324.7
click at [675, 455] on div "245 TU 9060 247 TU 9971 2 241 TU 2026 2 3 2 245 TU 9064" at bounding box center [784, 272] width 1568 height 400
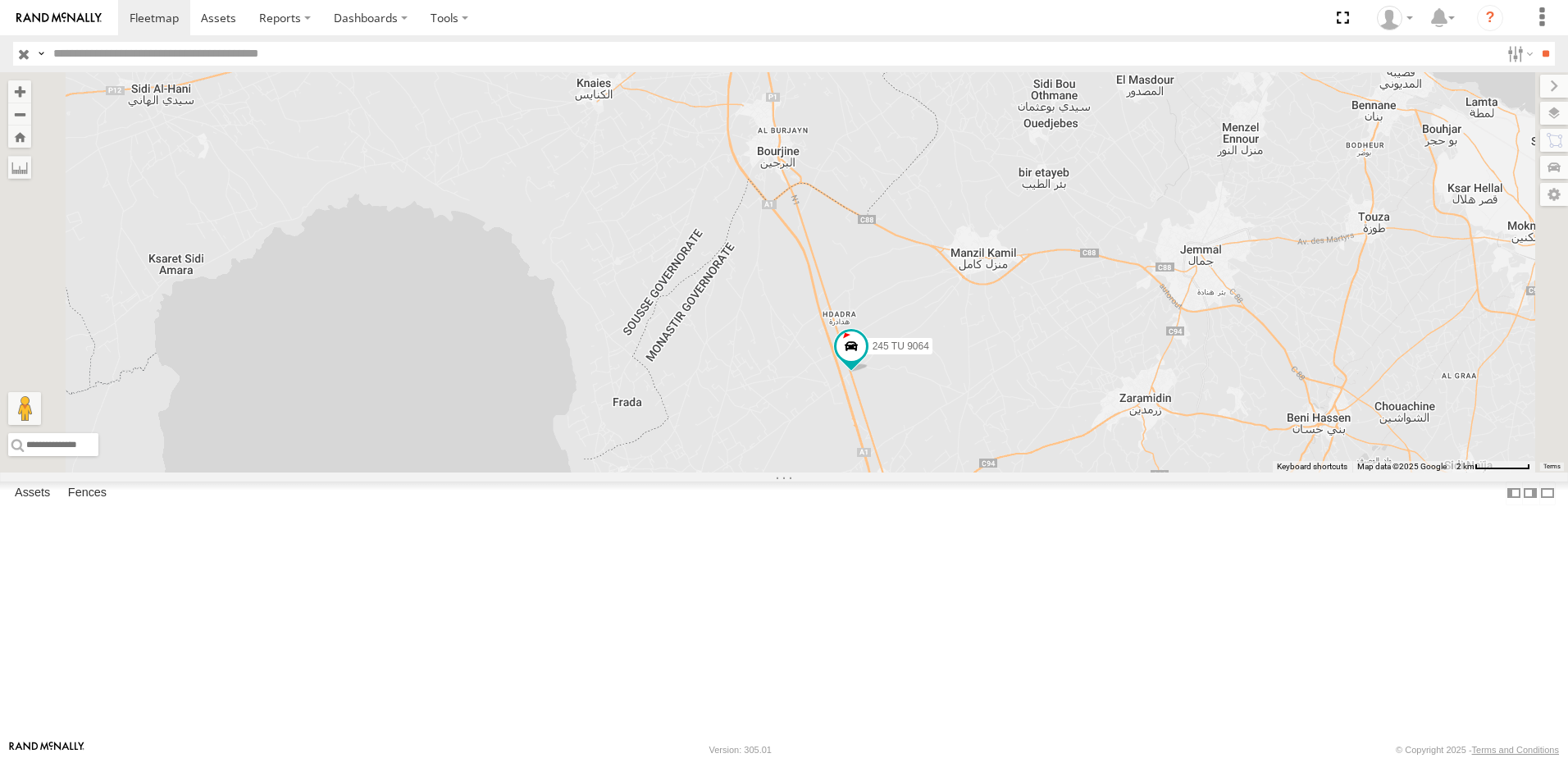
drag, startPoint x: 1180, startPoint y: 439, endPoint x: 1104, endPoint y: 157, distance: 292.1
click at [1104, 157] on div "245 TU 9060 247 TU 9971 241 TU 2026 245 TU 9064 2 3 245 TU 9062" at bounding box center [784, 272] width 1568 height 400
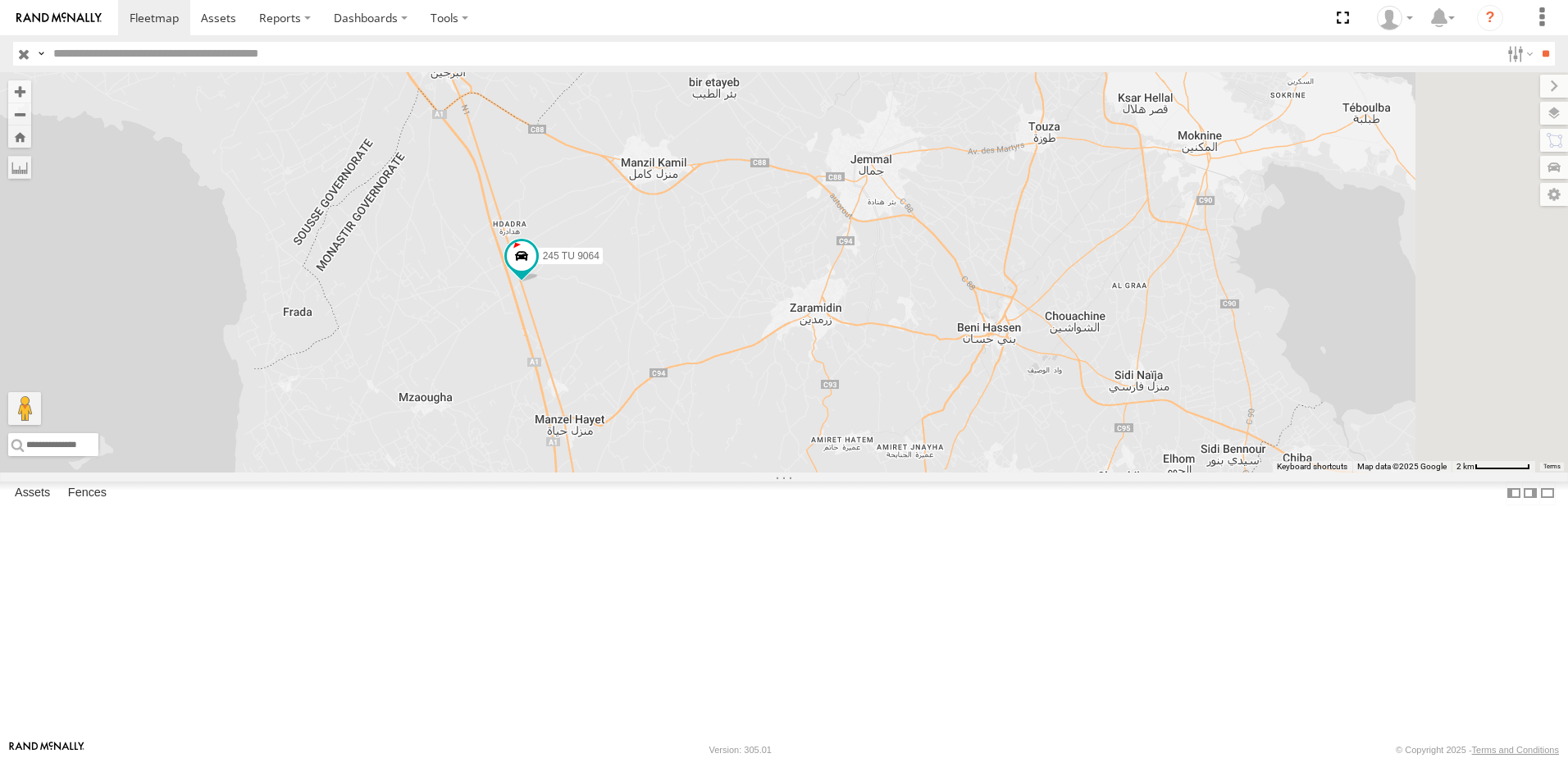
drag, startPoint x: 1306, startPoint y: 466, endPoint x: 976, endPoint y: 495, distance: 331.3
click at [958, 472] on div "245 TU 9060 247 TU 9971 241 TU 2026 245 TU 9064 2 3 245 TU 9062" at bounding box center [784, 272] width 1568 height 400
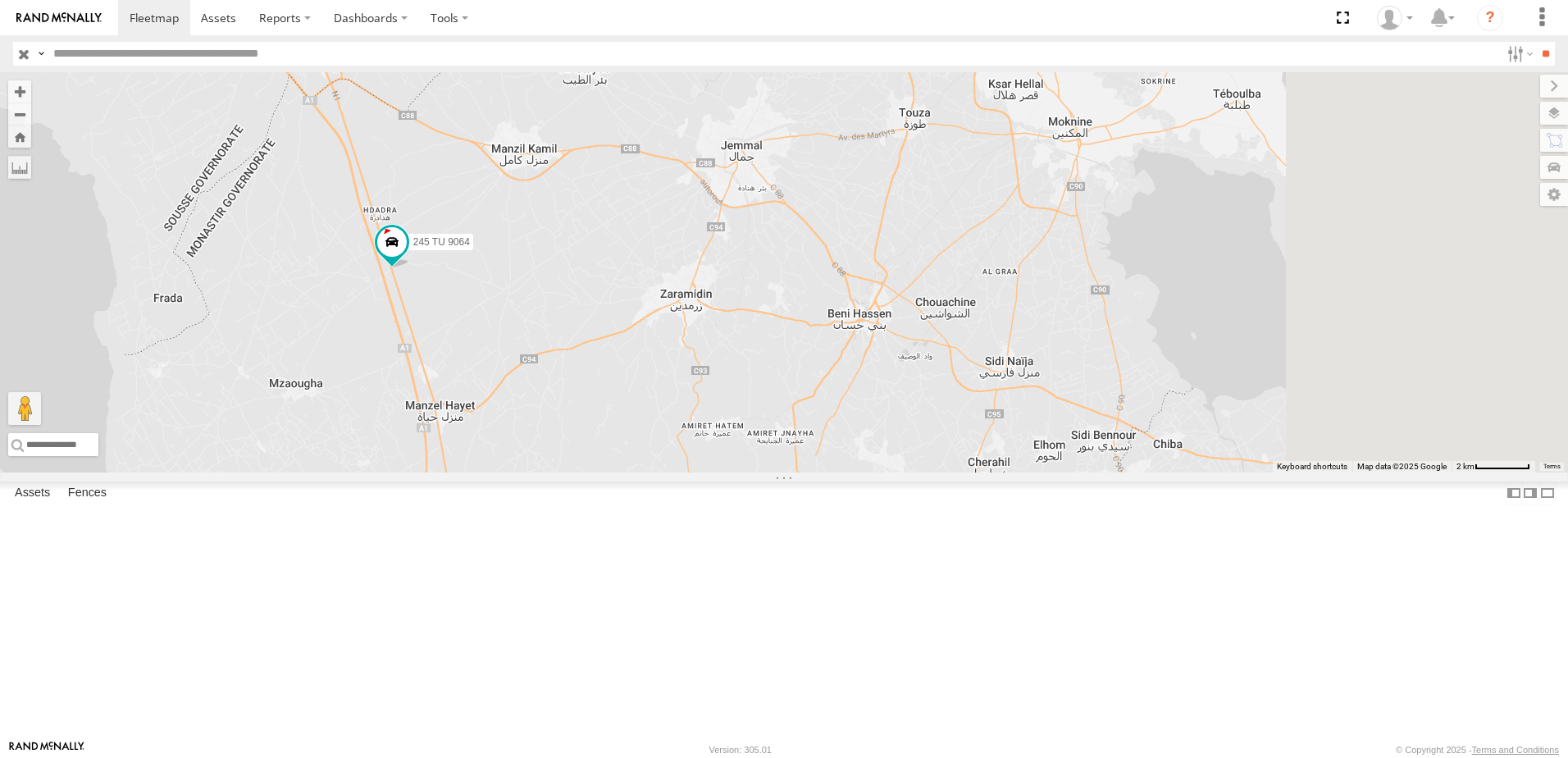
drag, startPoint x: 1295, startPoint y: 474, endPoint x: 1062, endPoint y: 434, distance: 236.4
click at [1062, 434] on div "245 TU 9060 247 TU 9971 241 TU 2026 245 TU 9064 2 3 245 TU 9062" at bounding box center [784, 272] width 1568 height 400
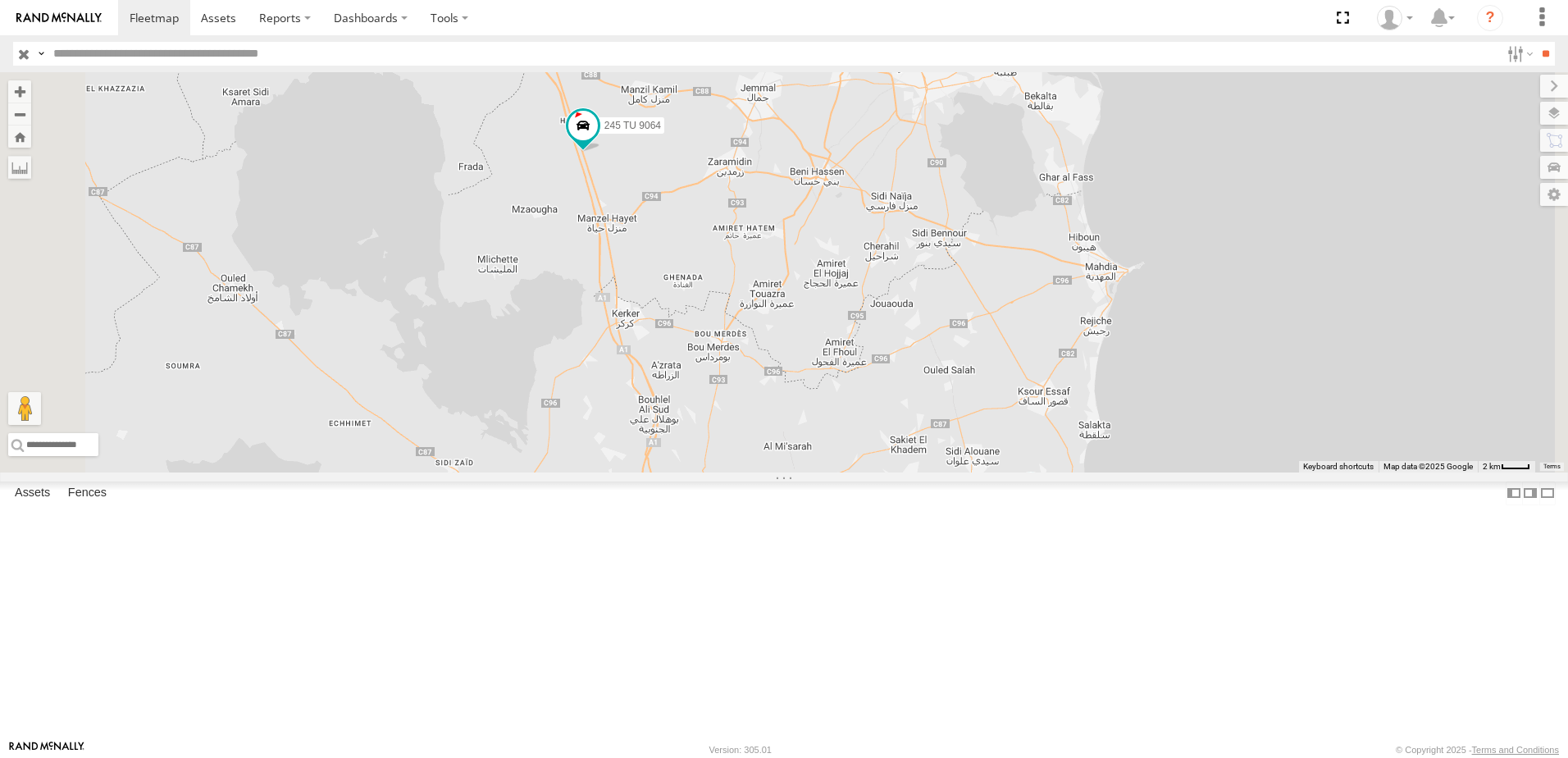
drag, startPoint x: 1233, startPoint y: 482, endPoint x: 1235, endPoint y: 383, distance: 99.0
click at [1235, 383] on div "245 TU 9060 247 TU 9971 241 TU 2026 245 TU 9064 245 TU 9062 2 3" at bounding box center [784, 272] width 1568 height 400
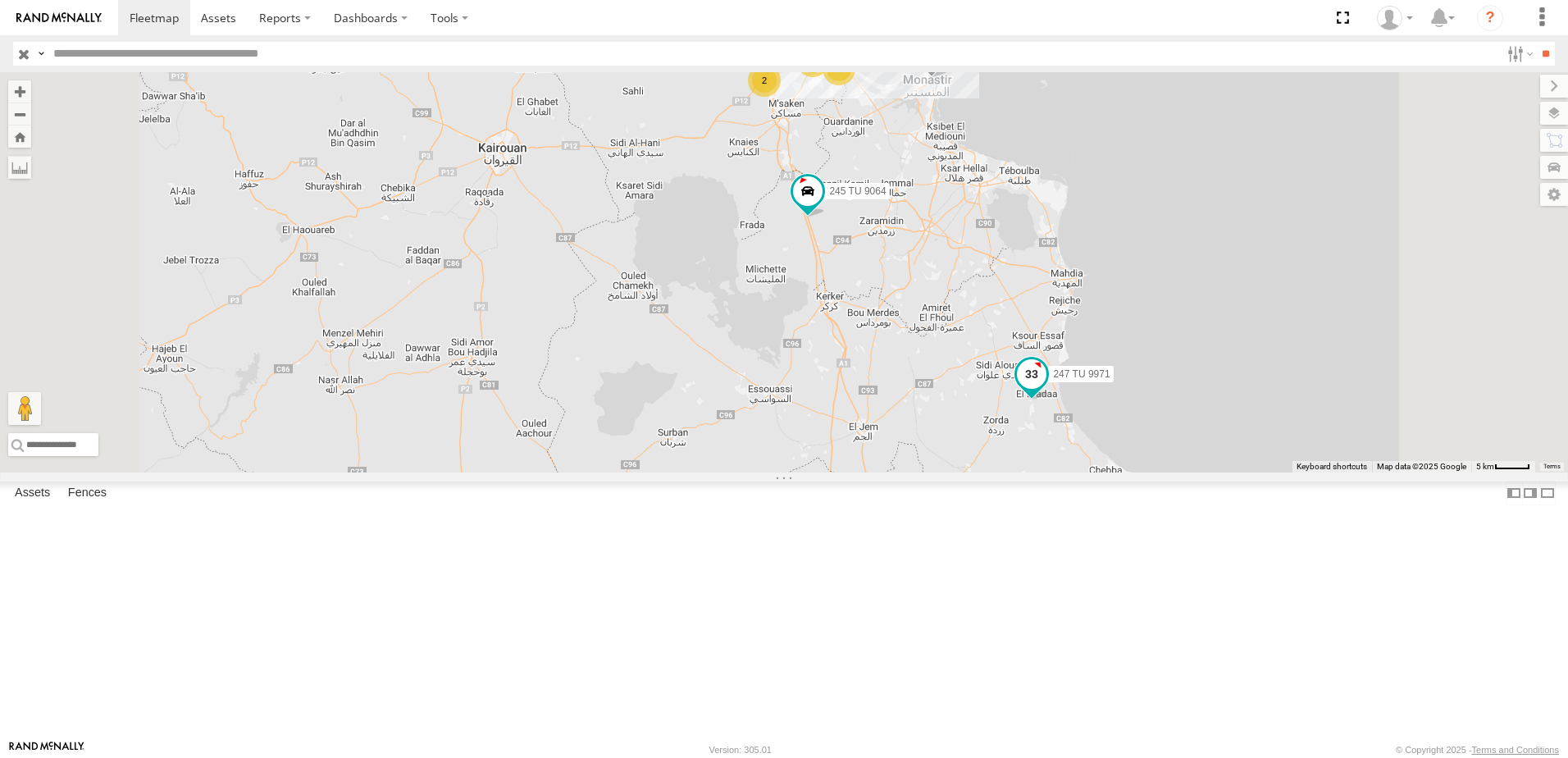
drag, startPoint x: 1260, startPoint y: 616, endPoint x: 1239, endPoint y: 516, distance: 102.2
click at [1050, 400] on div "247 TU 9971" at bounding box center [1032, 378] width 36 height 45
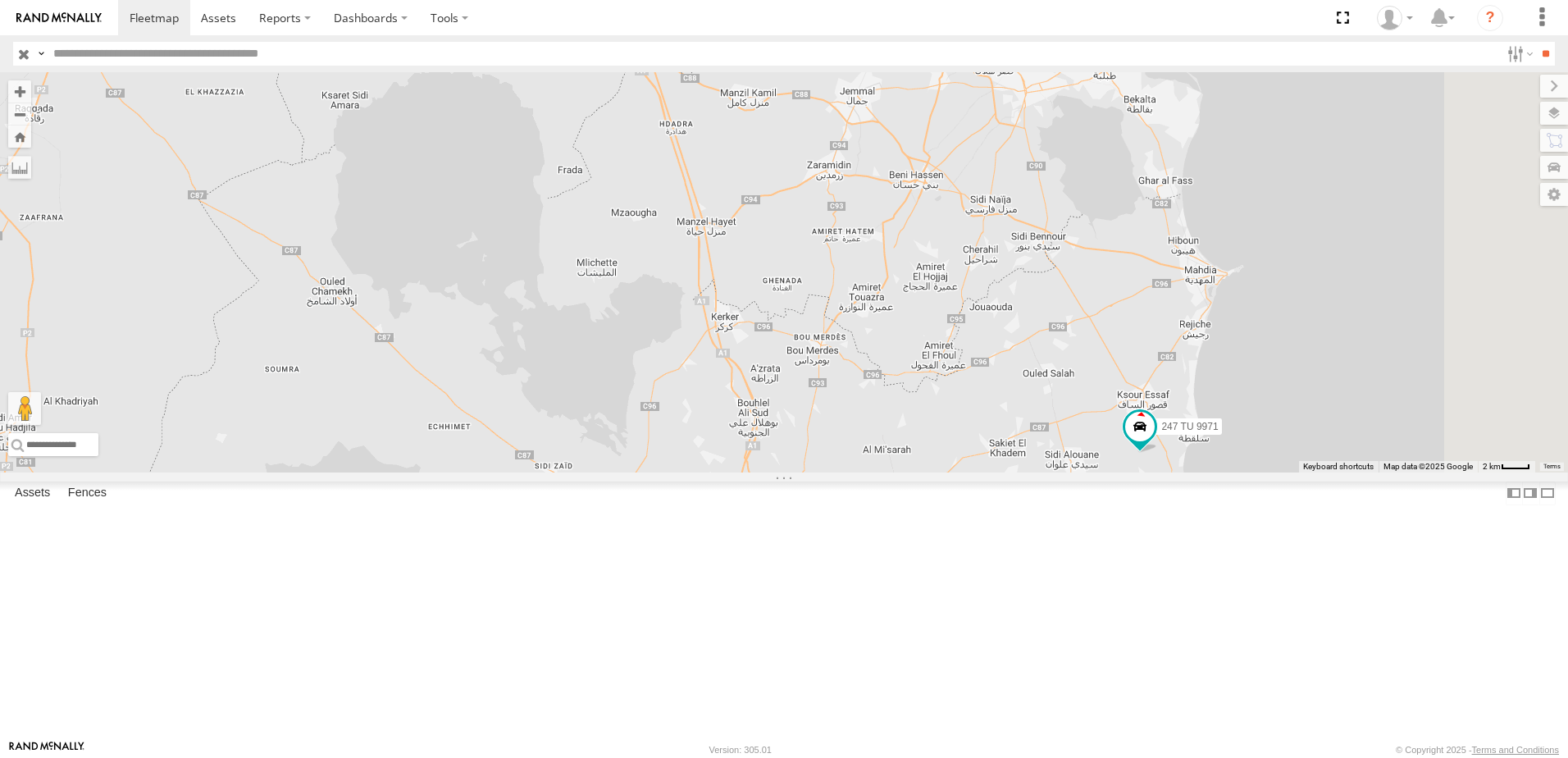
drag, startPoint x: 1383, startPoint y: 511, endPoint x: 1287, endPoint y: 539, distance: 100.0
click at [1287, 472] on div "241 TU 2026 245 TU 9060 247 TU 9971 245 TU 9064" at bounding box center [784, 272] width 1568 height 400
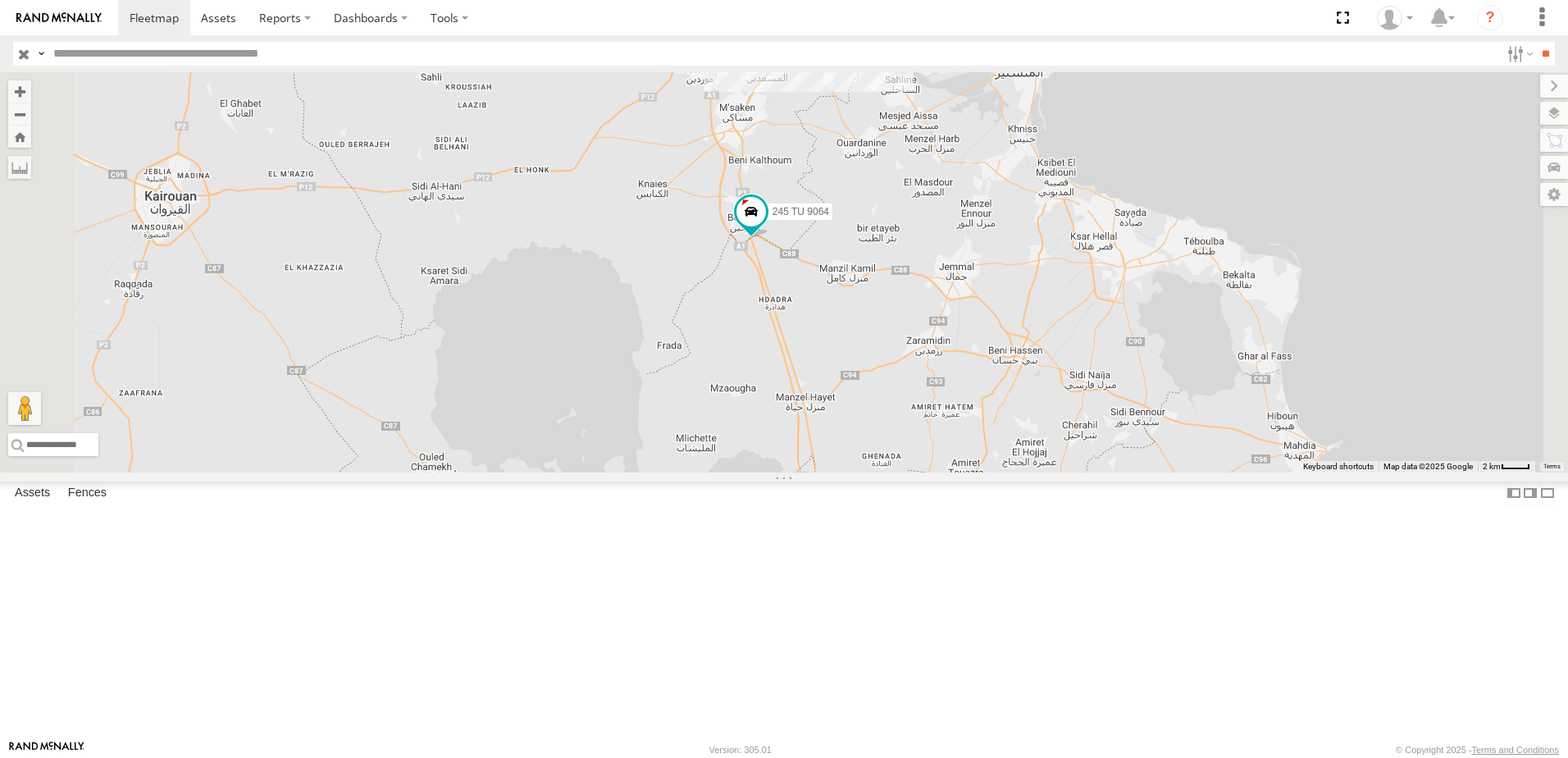
drag, startPoint x: 1223, startPoint y: 451, endPoint x: 1340, endPoint y: 646, distance: 227.4
click at [1340, 472] on div "241 TU 2026 245 TU 9060 247 TU 9971 245 TU 9064" at bounding box center [784, 272] width 1568 height 400
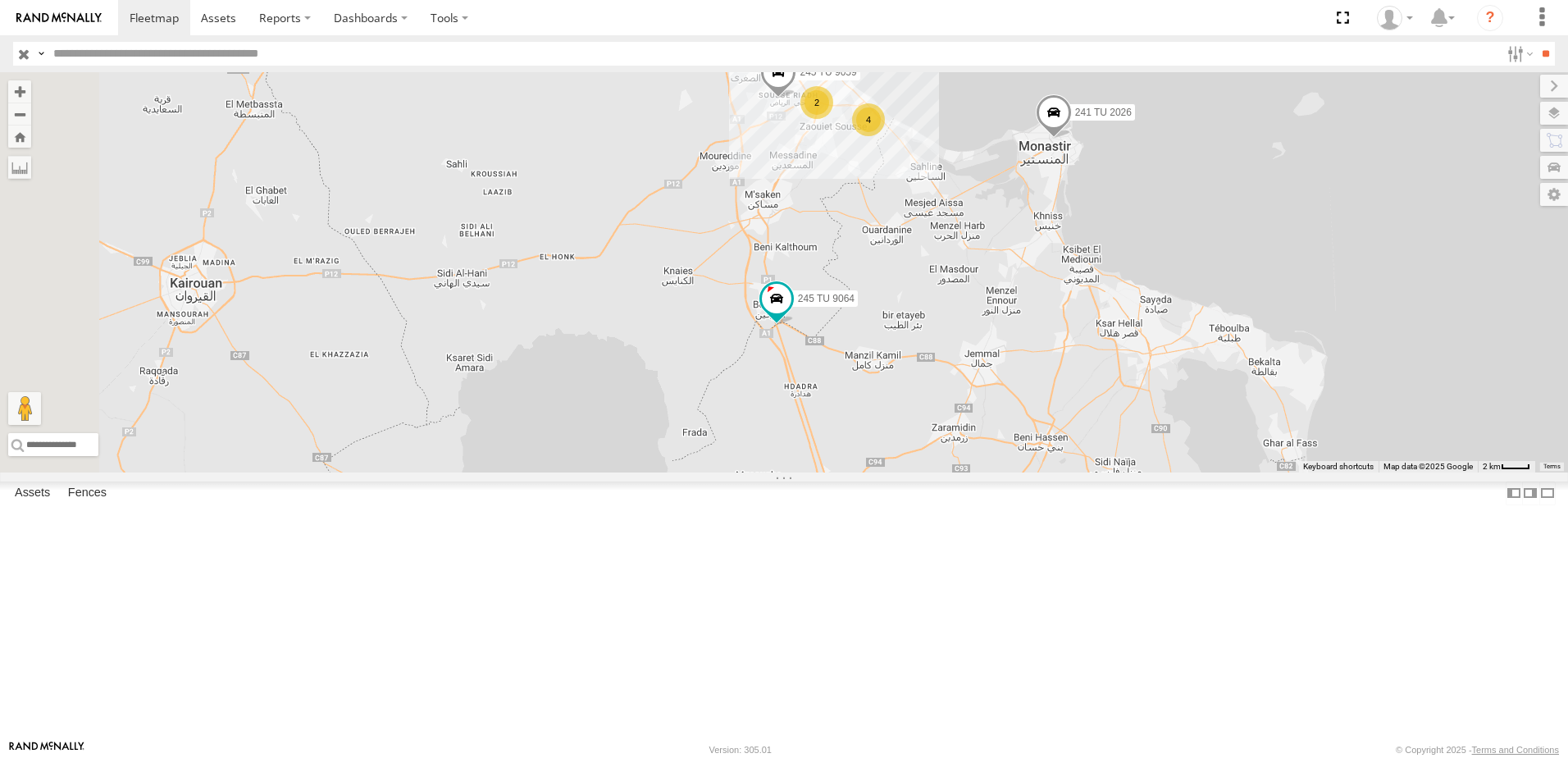
drag, startPoint x: 1235, startPoint y: 487, endPoint x: 1248, endPoint y: 656, distance: 169.5
click at [1248, 472] on div "241 TU 2026 245 TU 9060 247 TU 9971 245 TU 9064 241 TU 2030 234 TU 2630 2 4 245…" at bounding box center [784, 272] width 1568 height 400
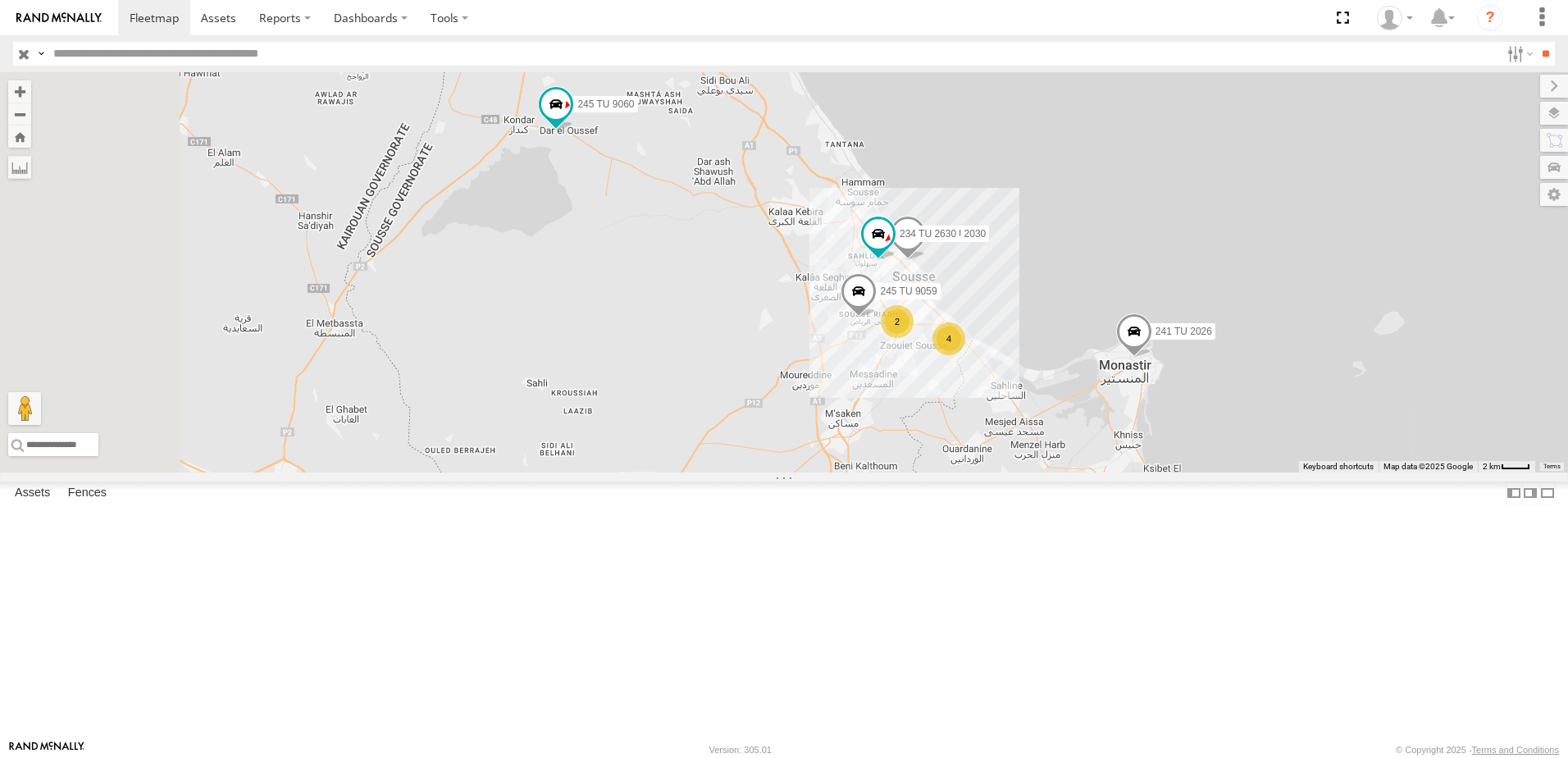
drag, startPoint x: 1081, startPoint y: 485, endPoint x: 1140, endPoint y: 544, distance: 83.4
click at [1142, 472] on div "241 TU 2026 245 TU 9060 247 TU 9971 245 TU 9064 241 TU 2030 234 TU 2630 2 4 245…" at bounding box center [784, 272] width 1568 height 400
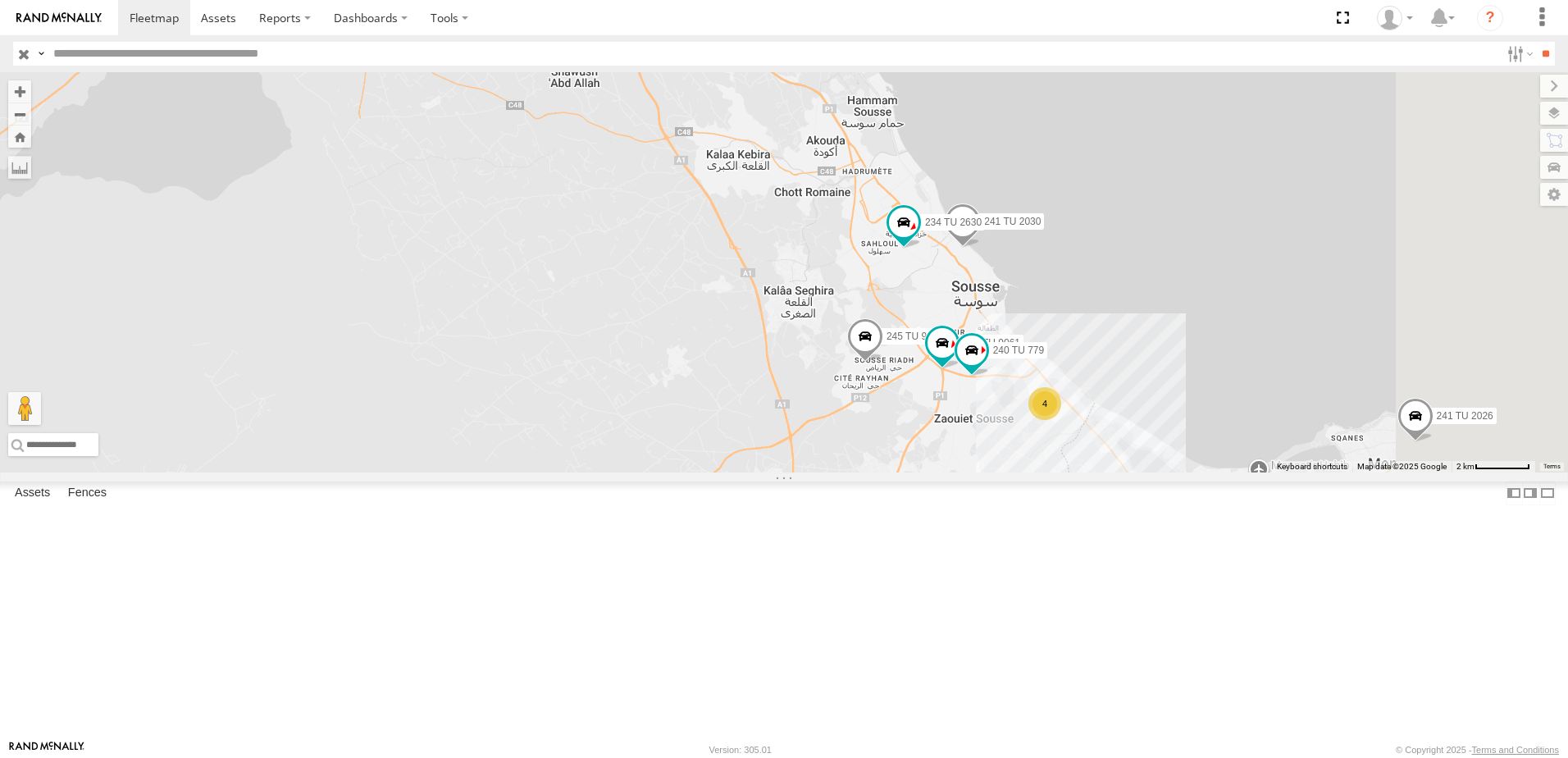
drag, startPoint x: 1142, startPoint y: 368, endPoint x: 1068, endPoint y: 384, distance: 75.7
click at [1068, 384] on div "241 TU 2026 245 TU 9060 247 TU 9971 245 TU 9064 241 TU 2030 234 TU 2630 245 TU …" at bounding box center [784, 272] width 1568 height 400
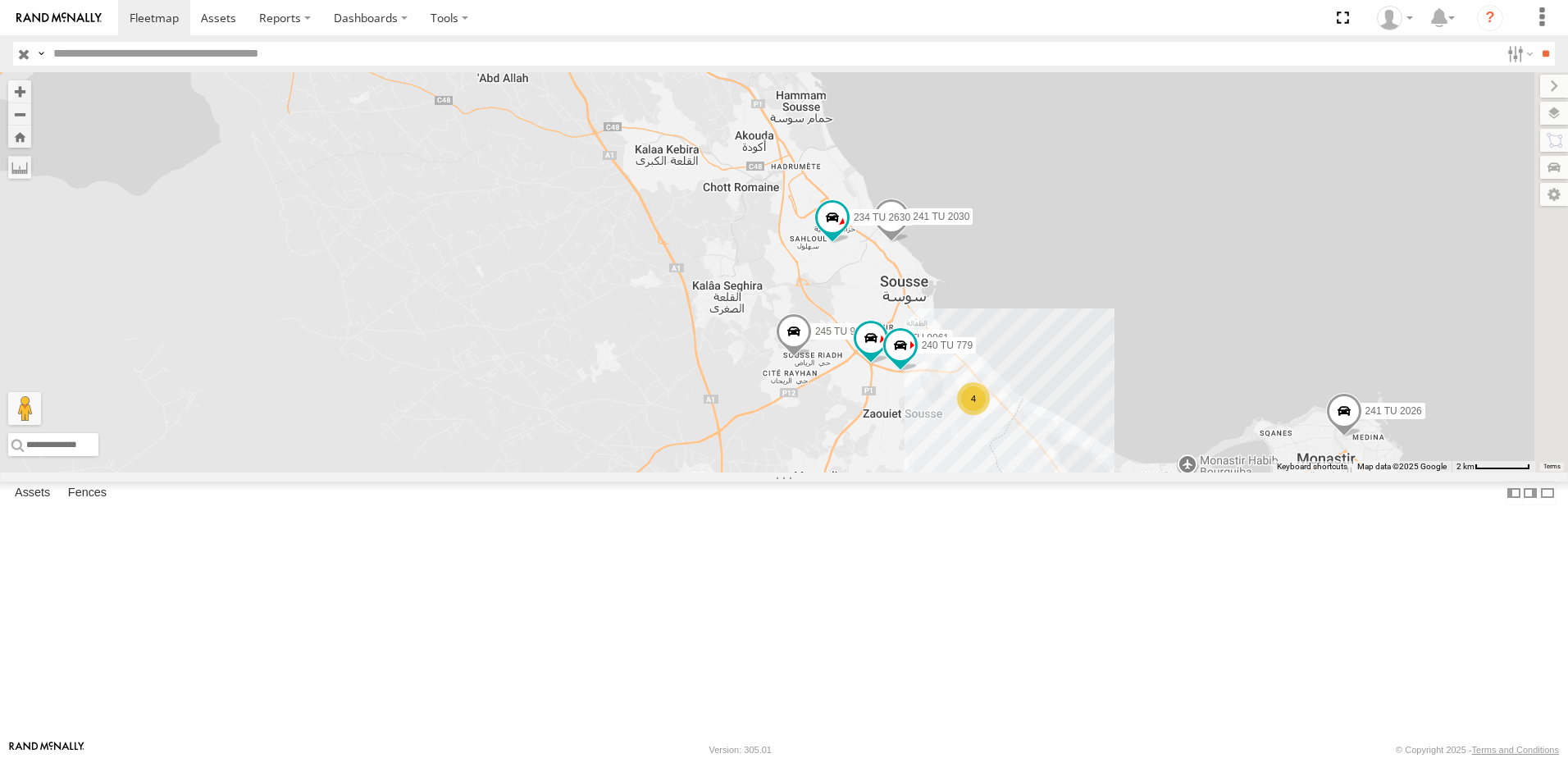
drag, startPoint x: 1107, startPoint y: 441, endPoint x: 990, endPoint y: 426, distance: 118.0
click at [990, 426] on div "241 TU 2026 245 TU 9060 247 TU 9971 245 TU 9064 241 TU 2030 234 TU 2630 245 TU …" at bounding box center [784, 272] width 1568 height 400
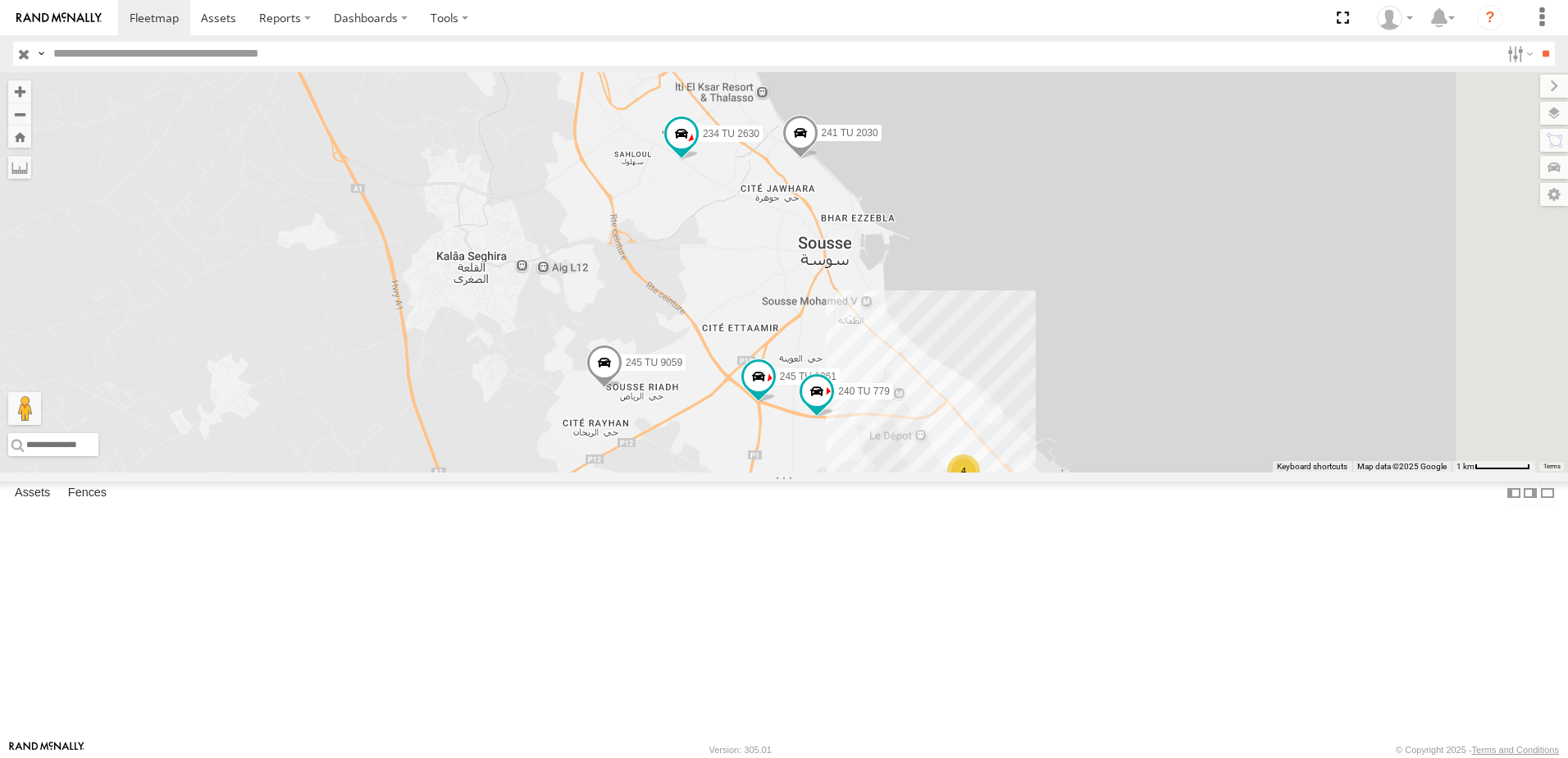
drag, startPoint x: 973, startPoint y: 371, endPoint x: 905, endPoint y: 456, distance: 108.9
click at [905, 456] on div "241 TU 2026 245 TU 9060 247 TU 9971 245 TU 9064 241 TU 2030 234 TU 2630 245 TU …" at bounding box center [784, 272] width 1568 height 400
click at [773, 391] on span at bounding box center [759, 377] width 30 height 30
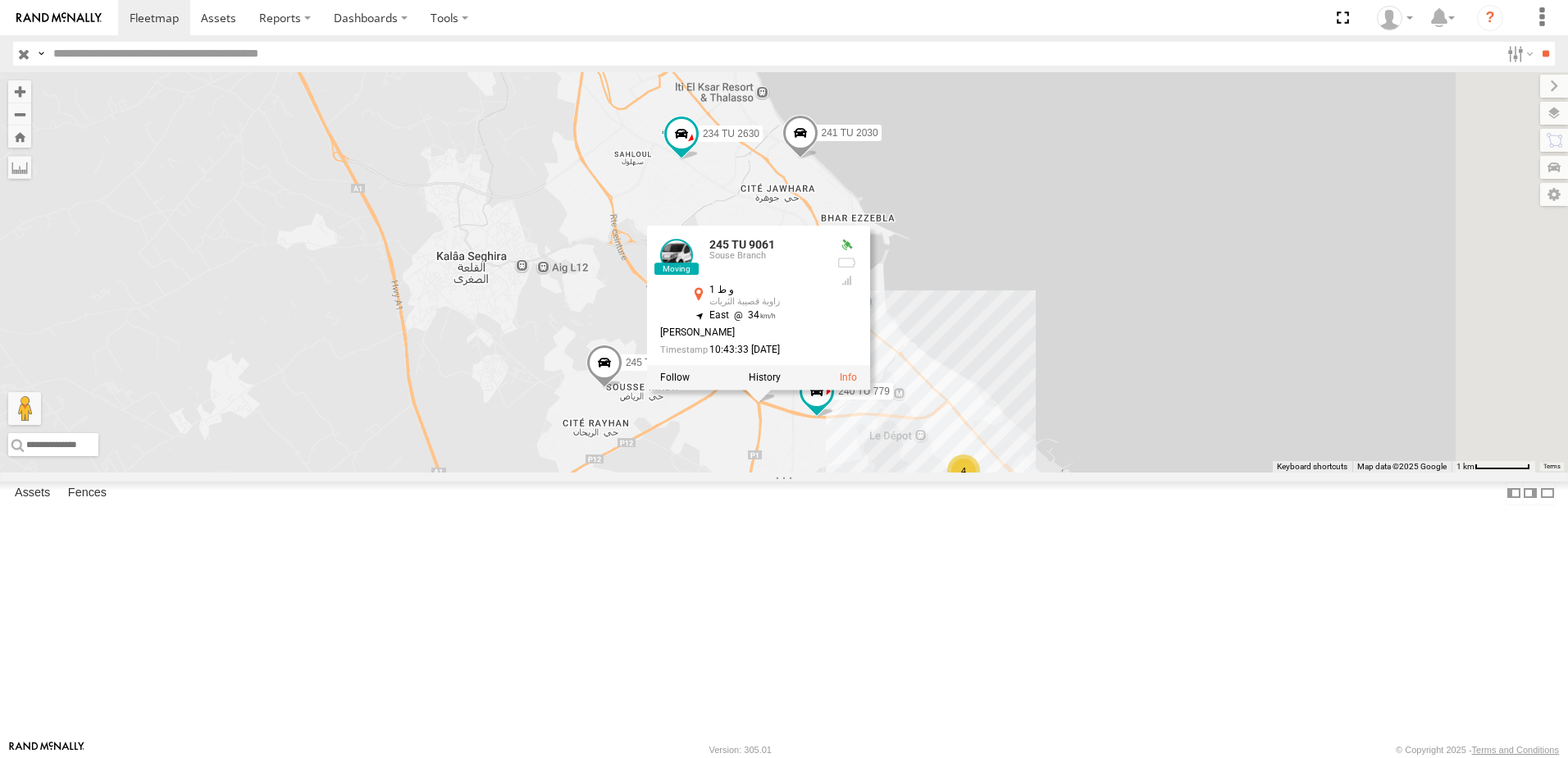
click at [925, 472] on div "241 TU 2026 245 TU 9060 247 TU 9971 245 TU 9064 241 TU 2030 234 TU 2630 245 TU …" at bounding box center [784, 272] width 1568 height 400
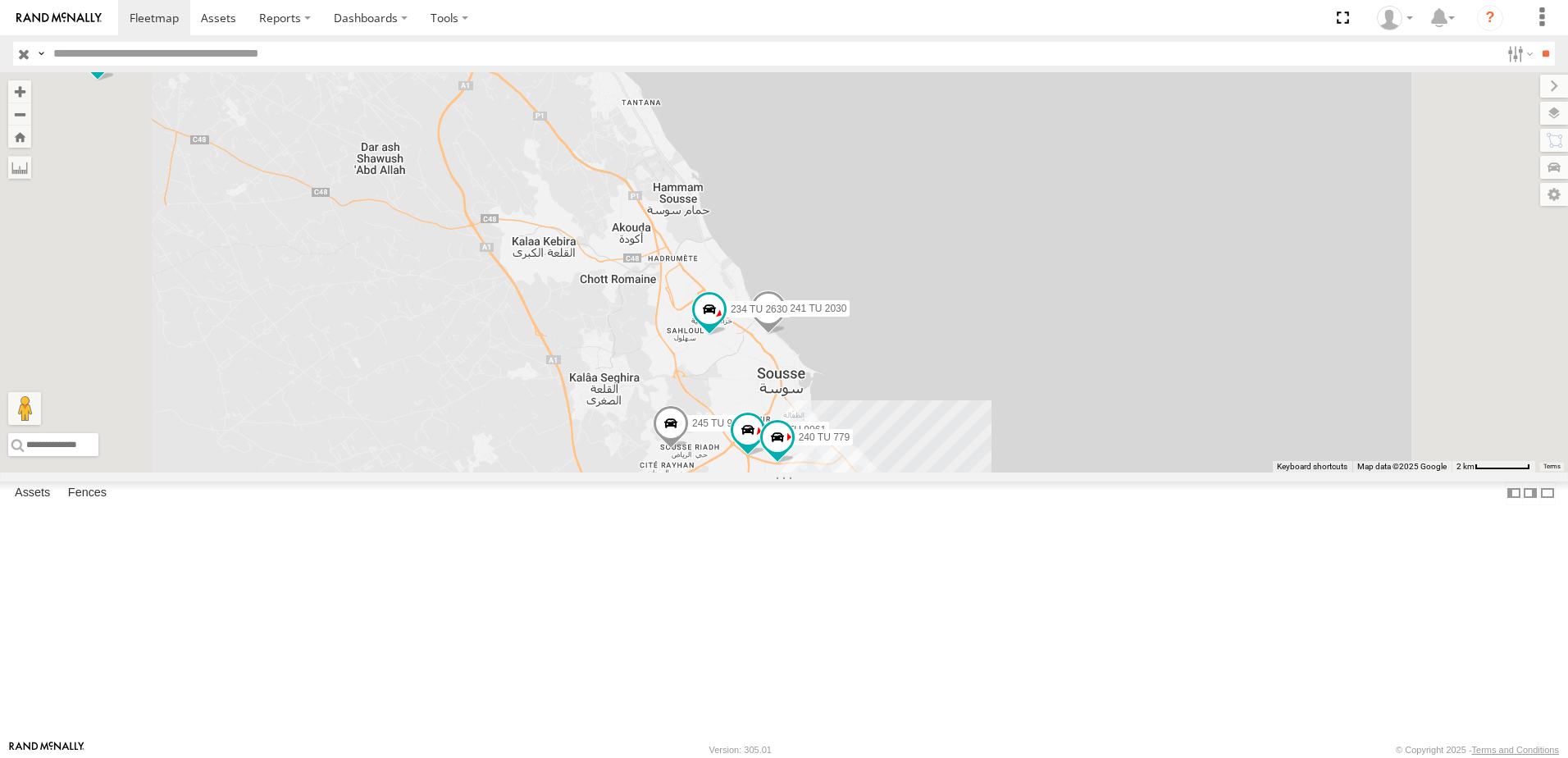
drag, startPoint x: 1010, startPoint y: 660, endPoint x: 968, endPoint y: 567, distance: 102.0
click at [979, 472] on div "241 TU 2026 245 TU 9060 247 TU 9971 245 TU 9064 241 TU 2030 234 TU 2630 245 TU …" at bounding box center [784, 272] width 1568 height 400
